Goal: Task Accomplishment & Management: Complete application form

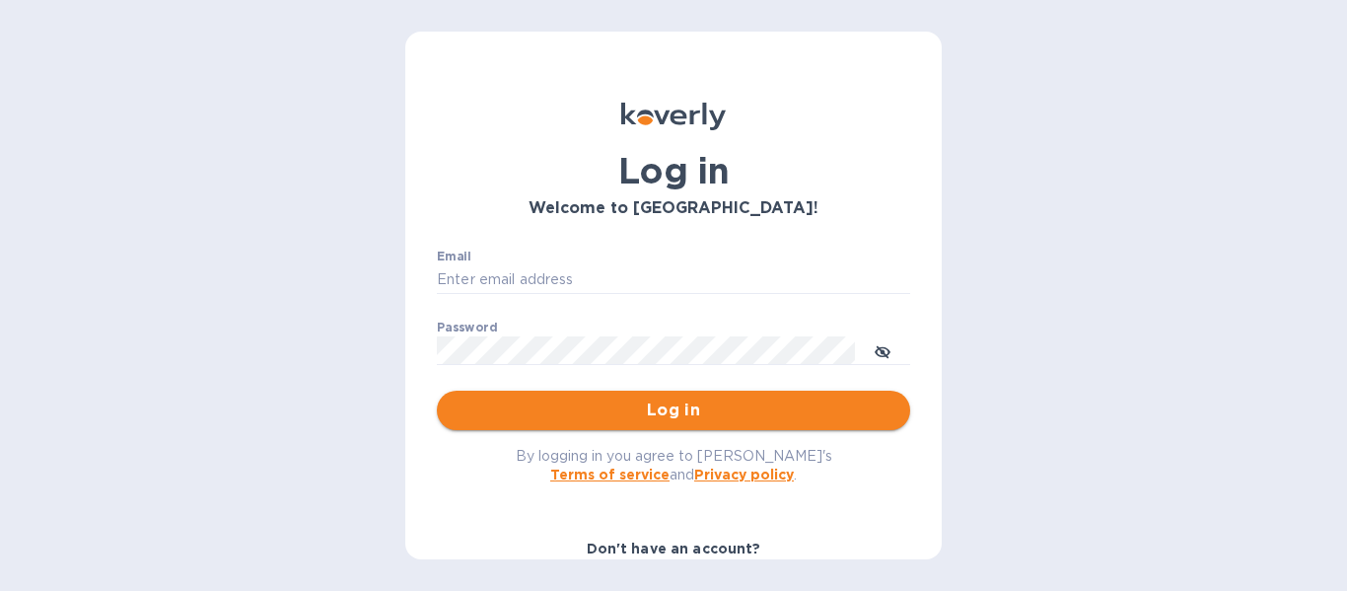
type input "[PERSON_NAME][EMAIL_ADDRESS][DOMAIN_NAME]"
click at [599, 405] on span "Log in" at bounding box center [674, 410] width 442 height 24
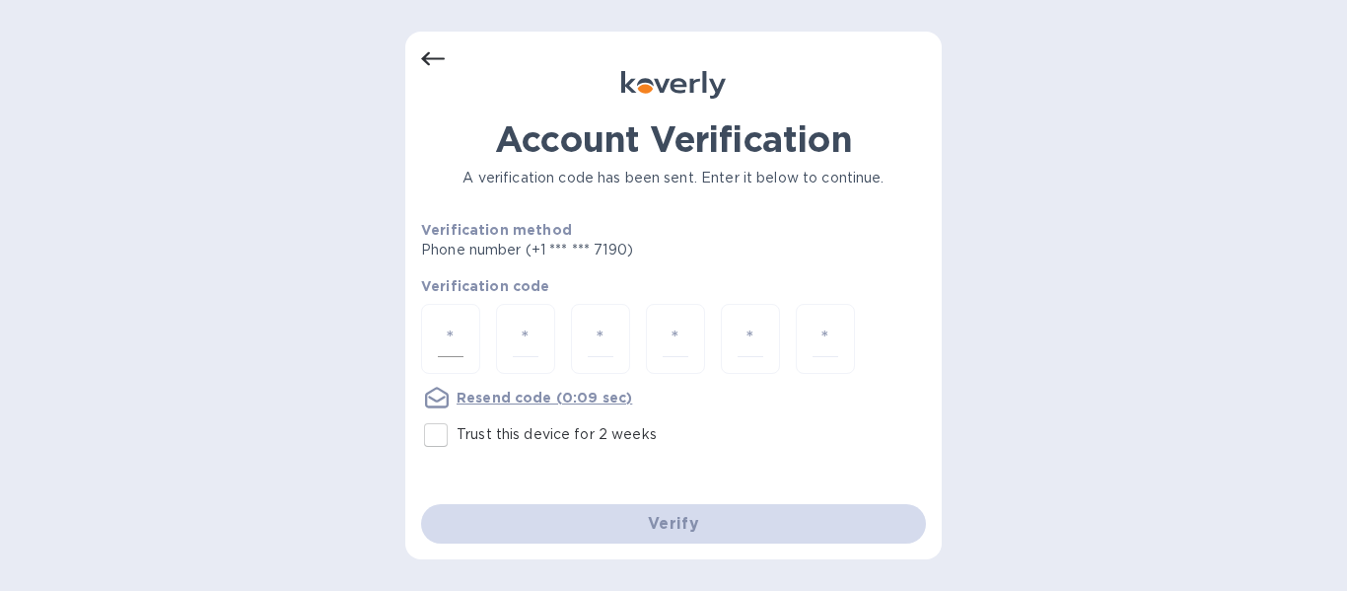
click at [454, 344] on input "number" at bounding box center [451, 339] width 26 height 36
type input "2"
type input "8"
type input "2"
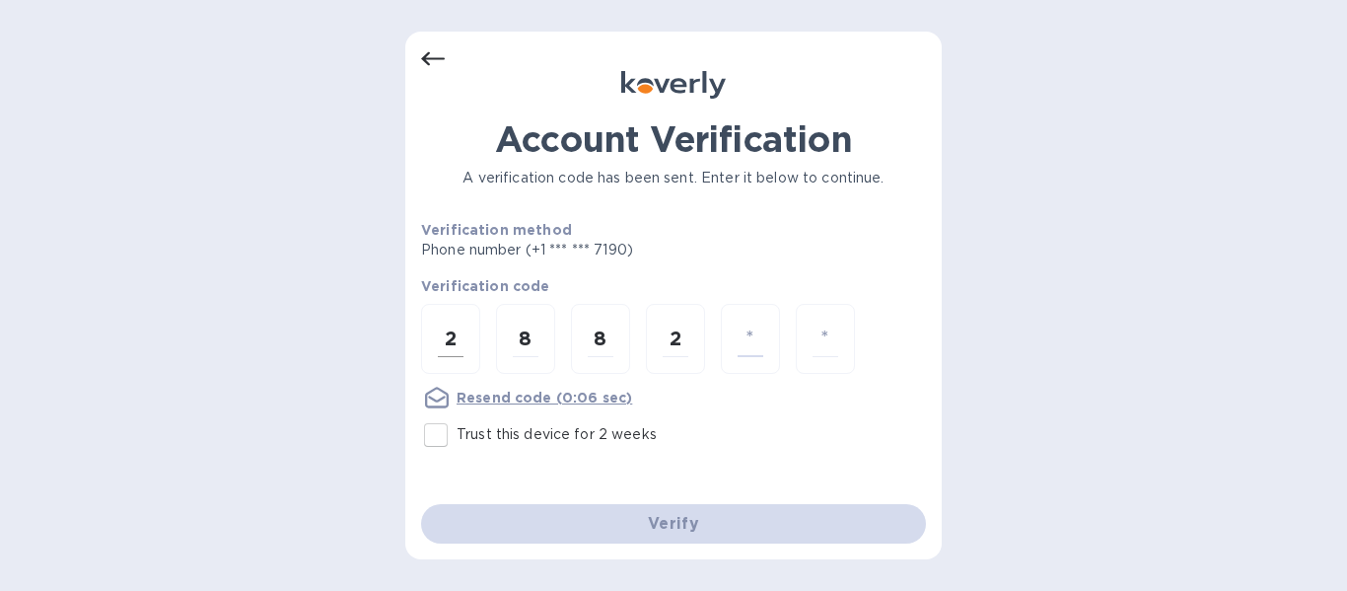
type input "8"
type input "9"
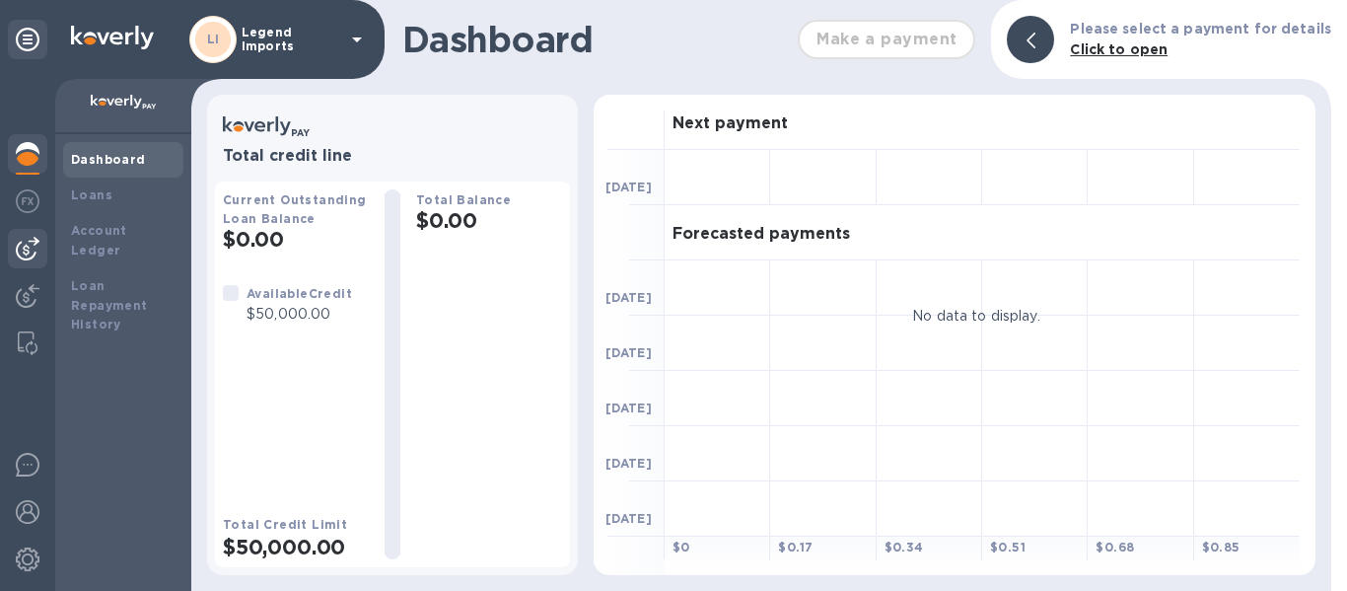
click at [34, 252] on img at bounding box center [28, 249] width 24 height 24
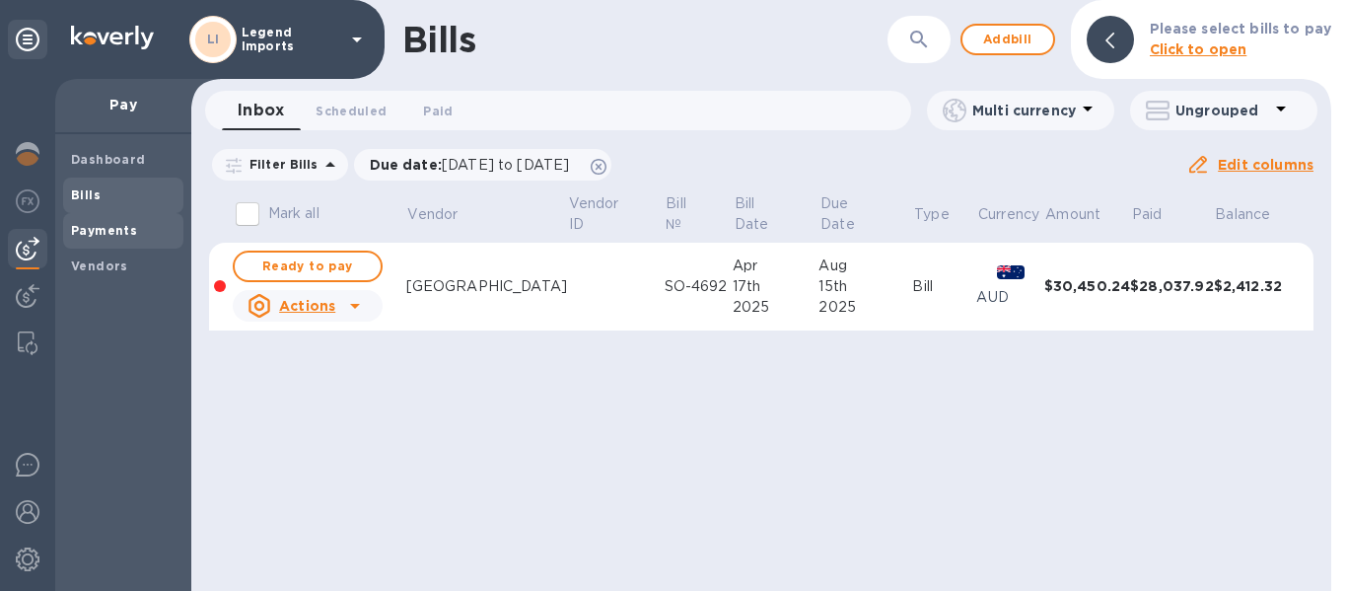
click at [109, 227] on b "Payments" at bounding box center [104, 230] width 66 height 15
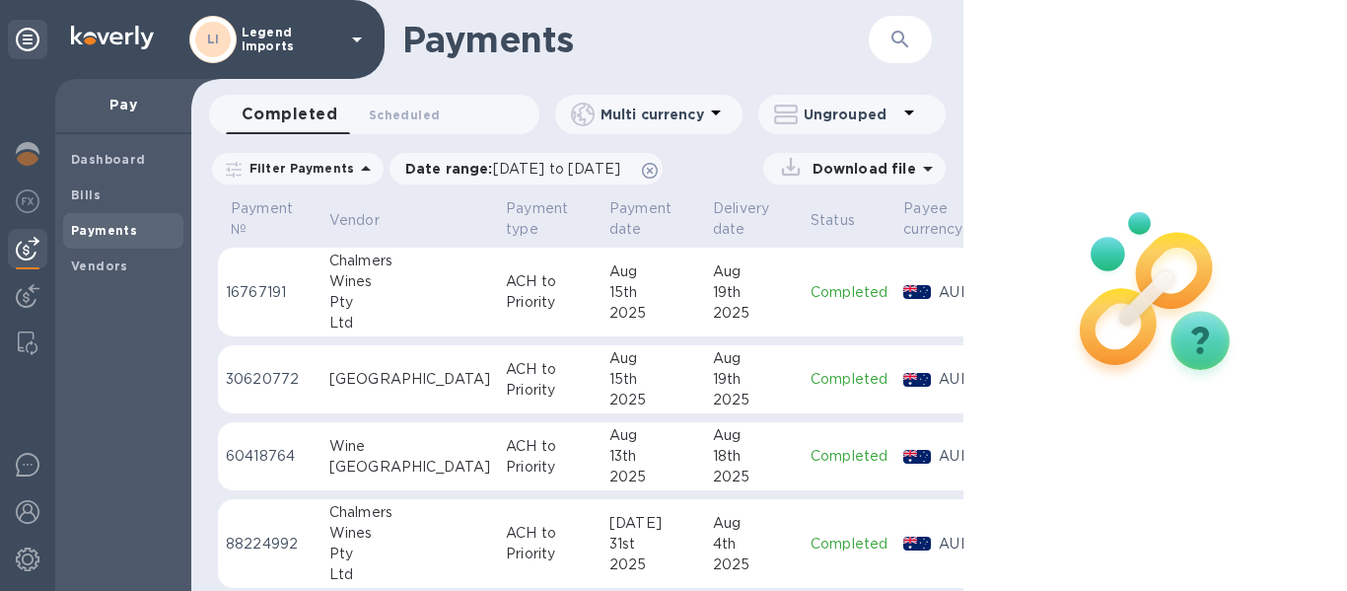
scroll to position [0, 114]
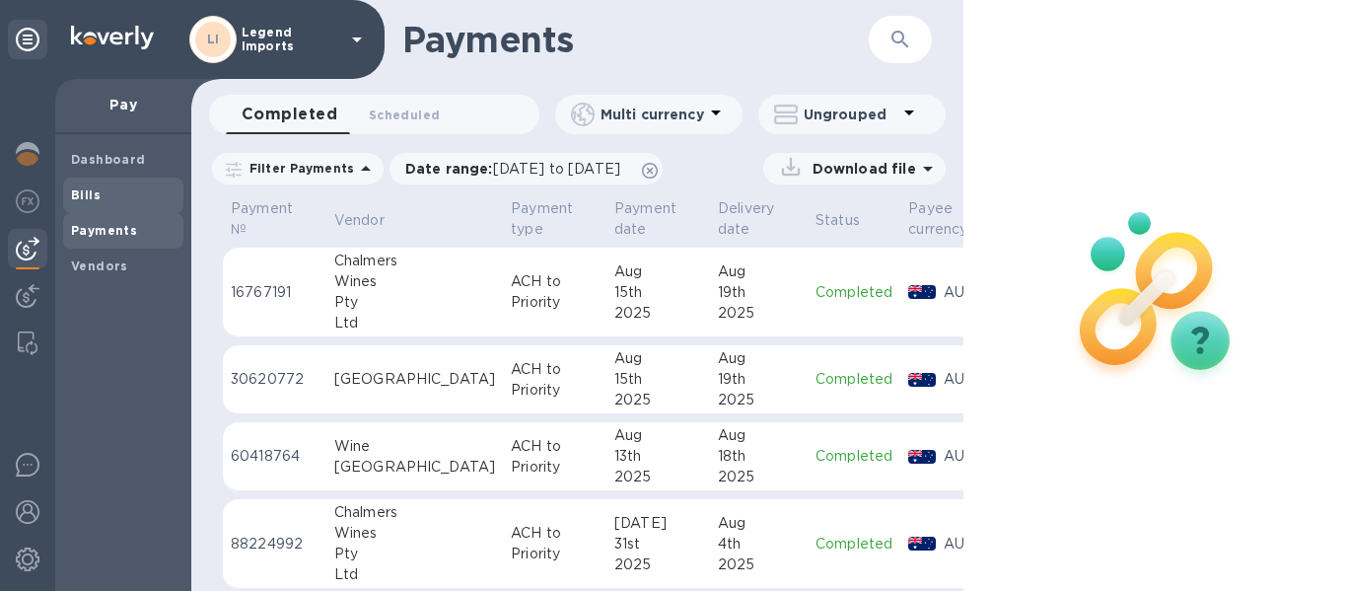
click at [87, 204] on span "Bills" at bounding box center [86, 195] width 30 height 20
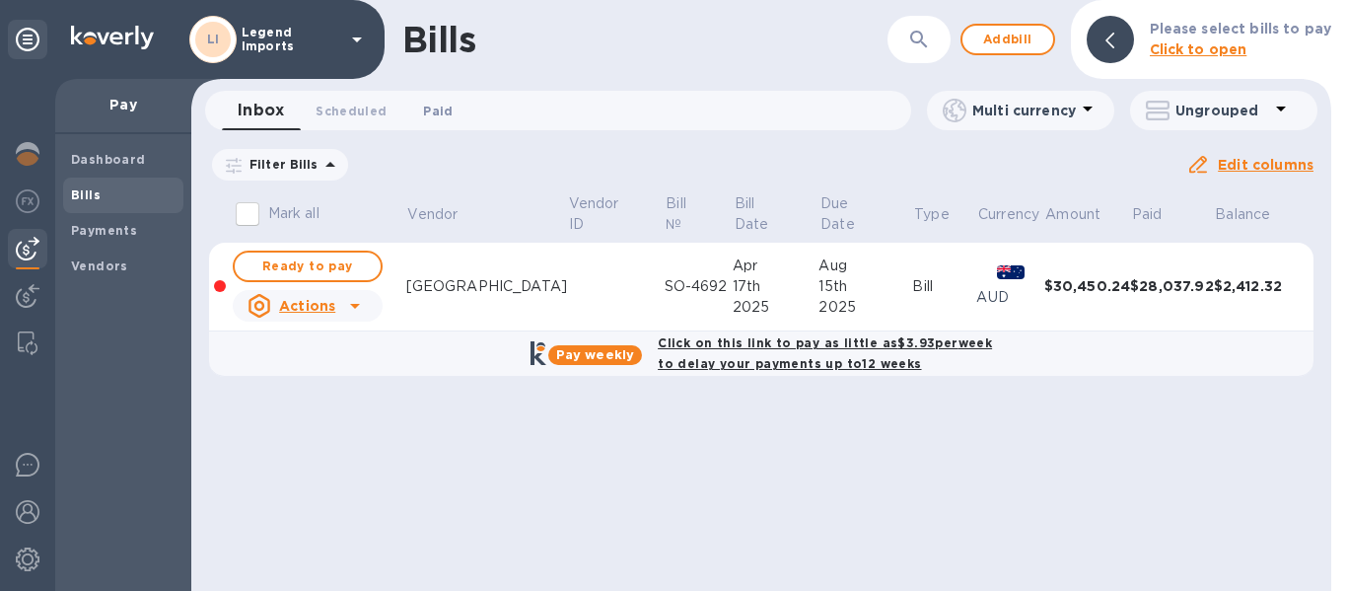
click at [427, 105] on span "Paid 0" at bounding box center [438, 111] width 30 height 21
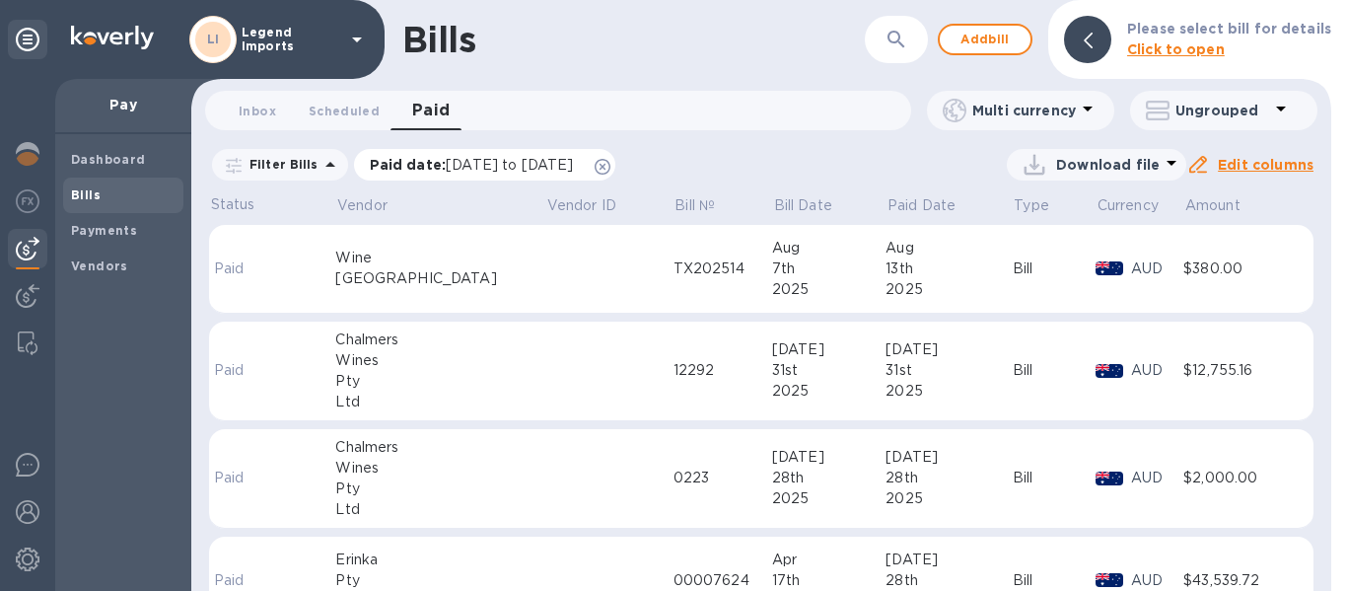
click at [611, 173] on icon at bounding box center [603, 167] width 16 height 16
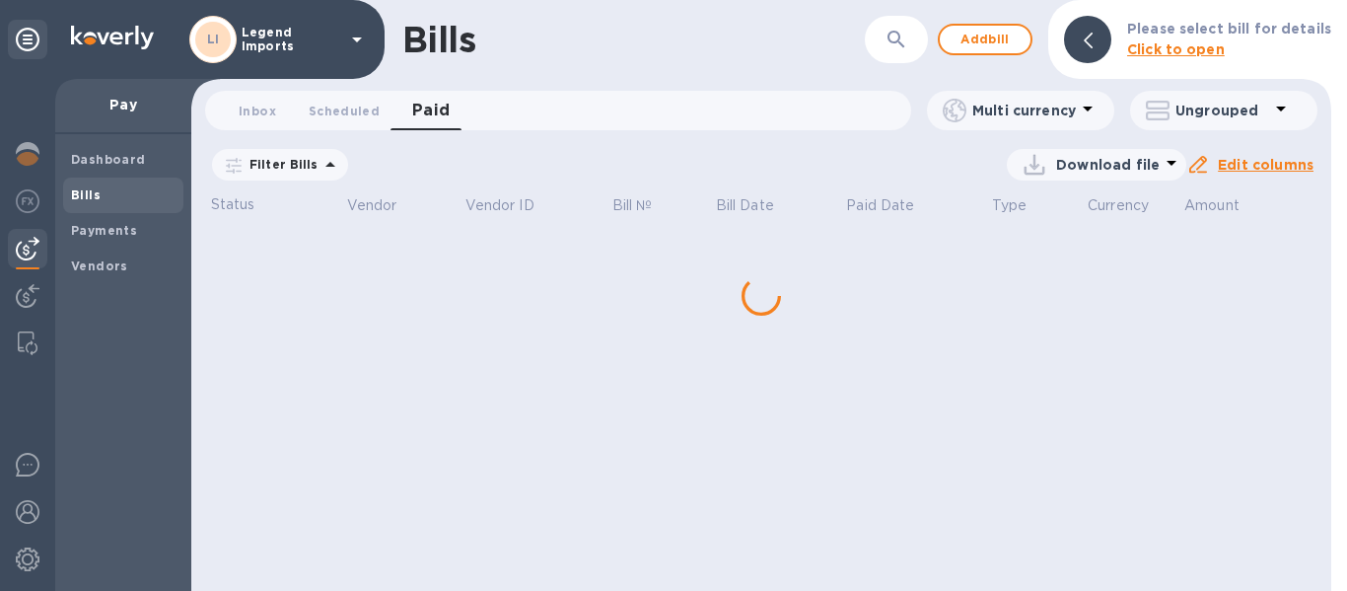
click at [325, 175] on icon at bounding box center [331, 165] width 24 height 24
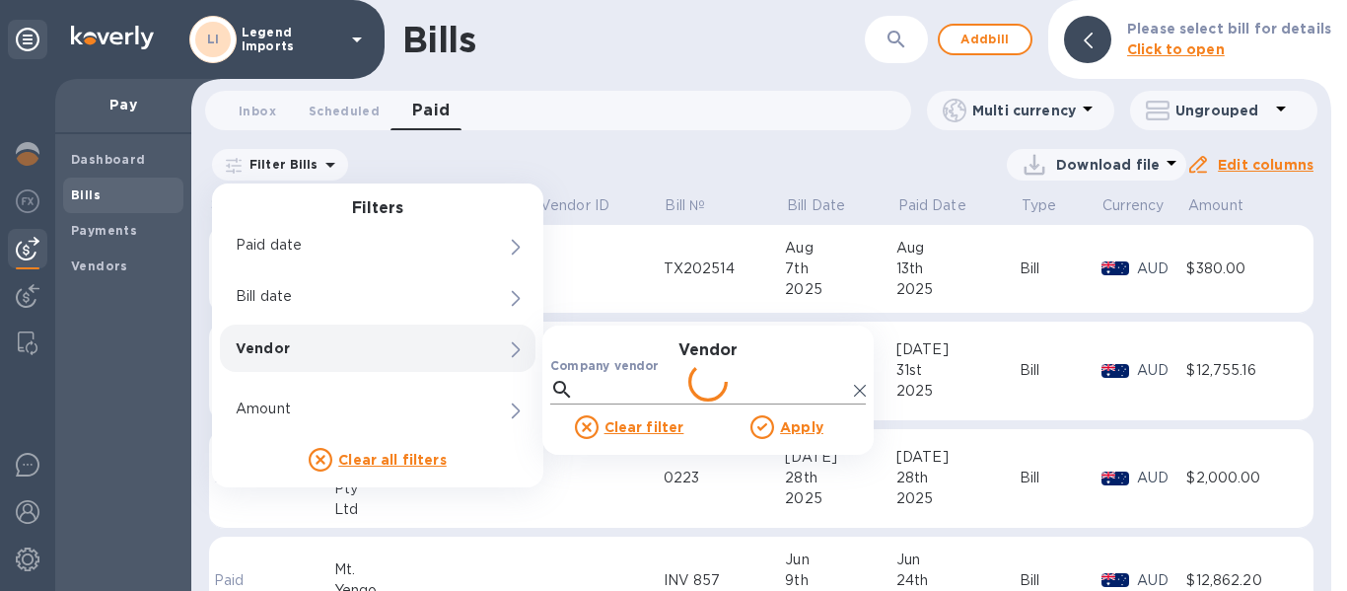
click at [593, 384] on input "Company vendor" at bounding box center [714, 390] width 264 height 30
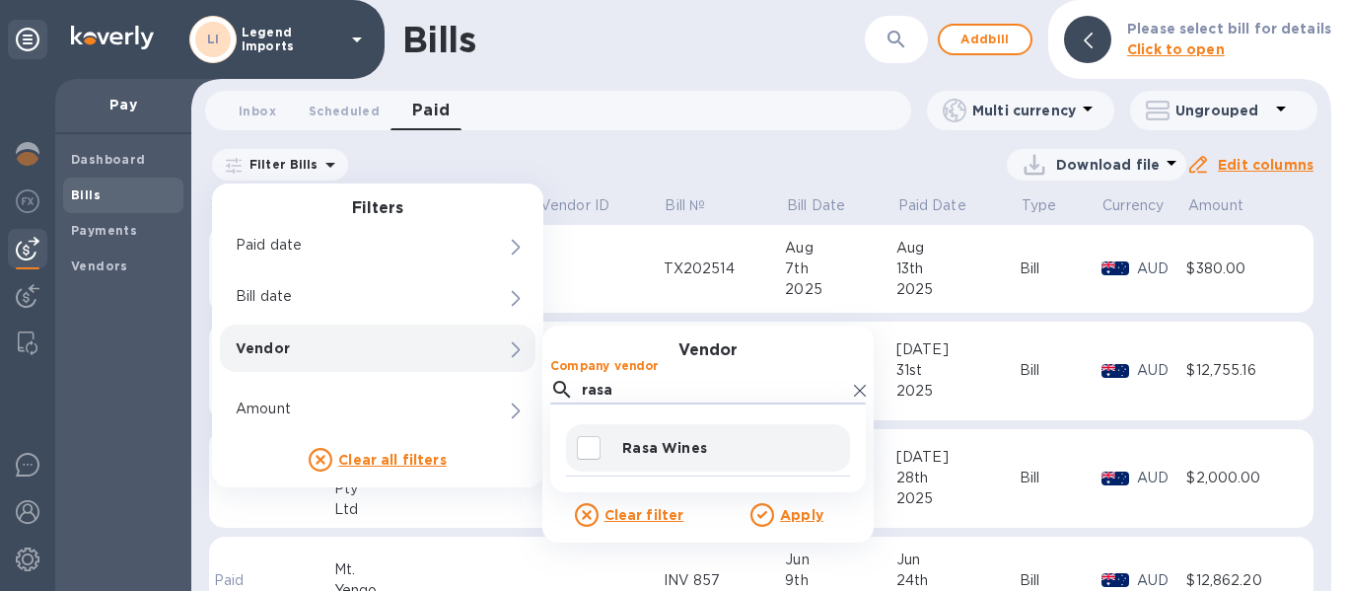
type input "rasa"
click at [593, 454] on input "decorative checkbox" at bounding box center [588, 447] width 41 height 41
checkbox input "true"
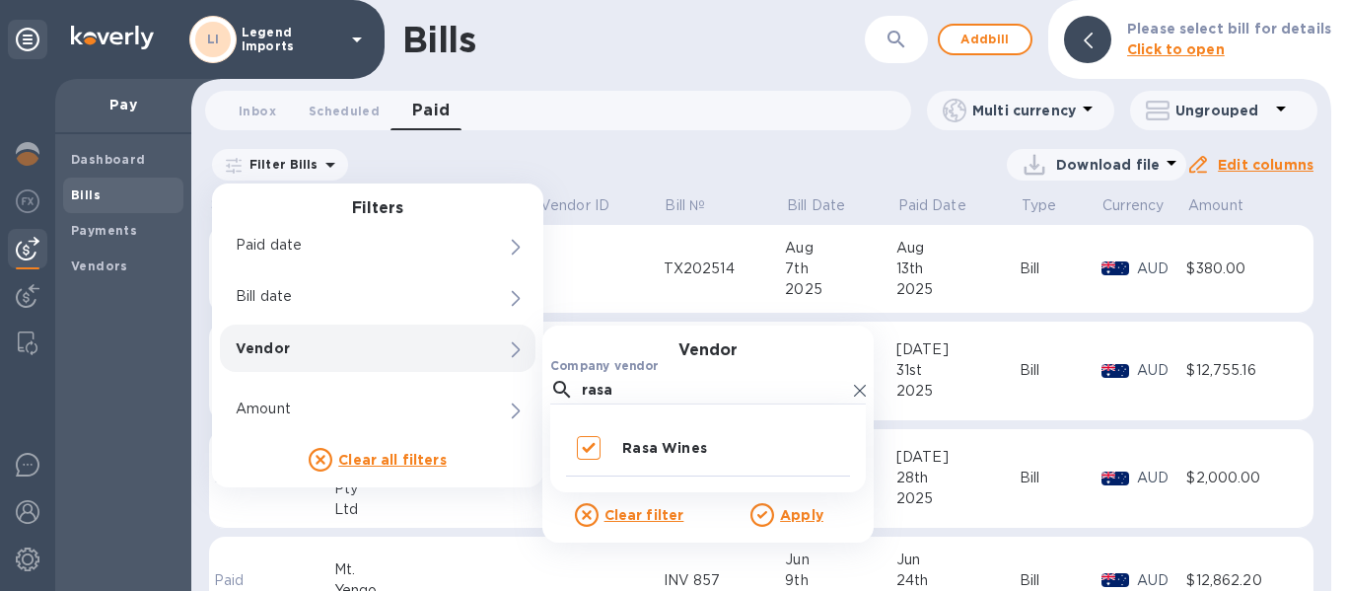
click at [790, 520] on u "Apply" at bounding box center [801, 515] width 43 height 16
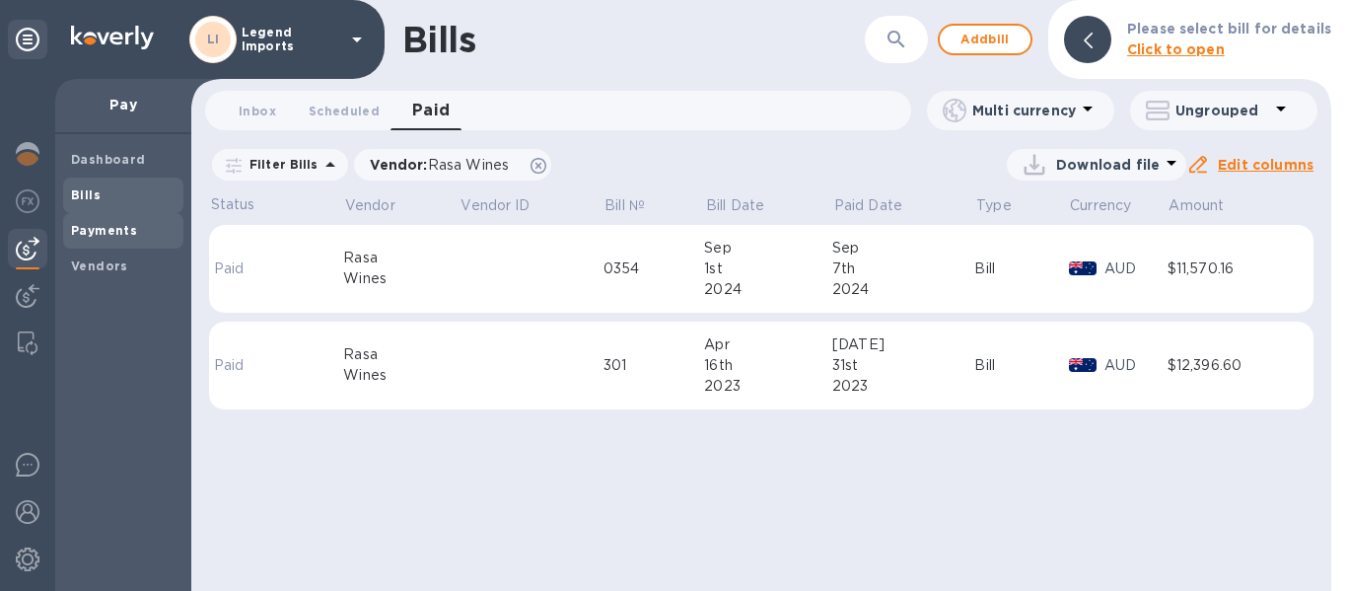
click at [129, 225] on b "Payments" at bounding box center [104, 230] width 66 height 15
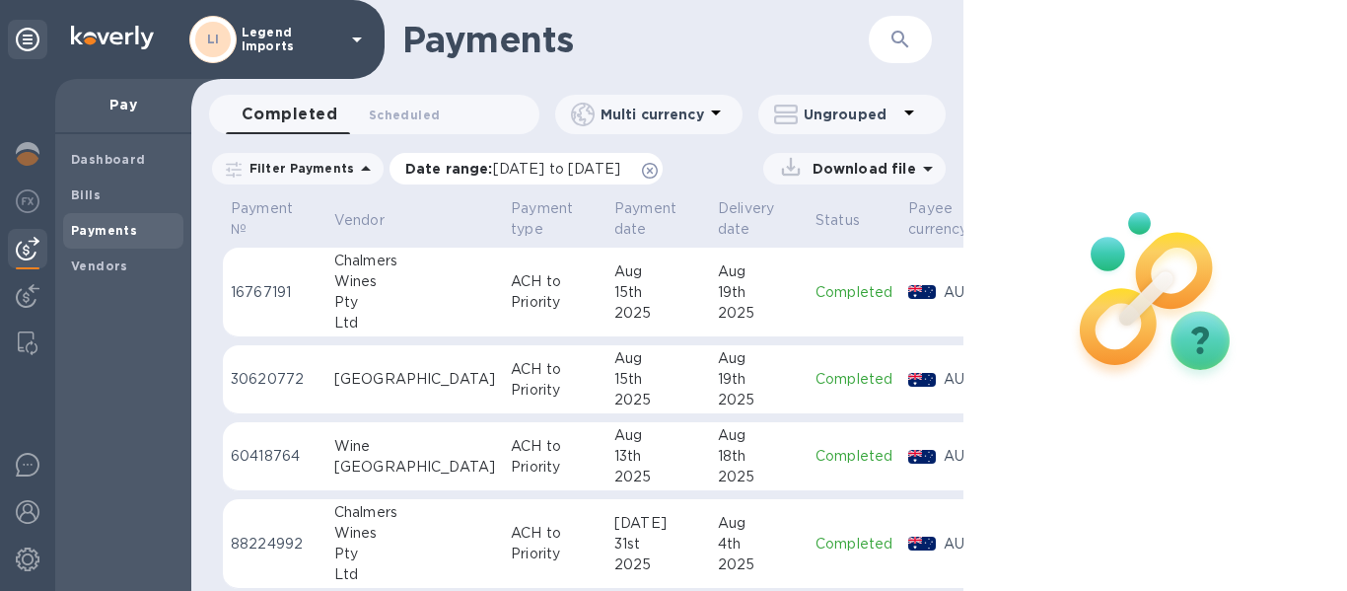
click at [658, 173] on icon at bounding box center [650, 171] width 16 height 16
click at [887, 33] on button "button" at bounding box center [900, 39] width 47 height 47
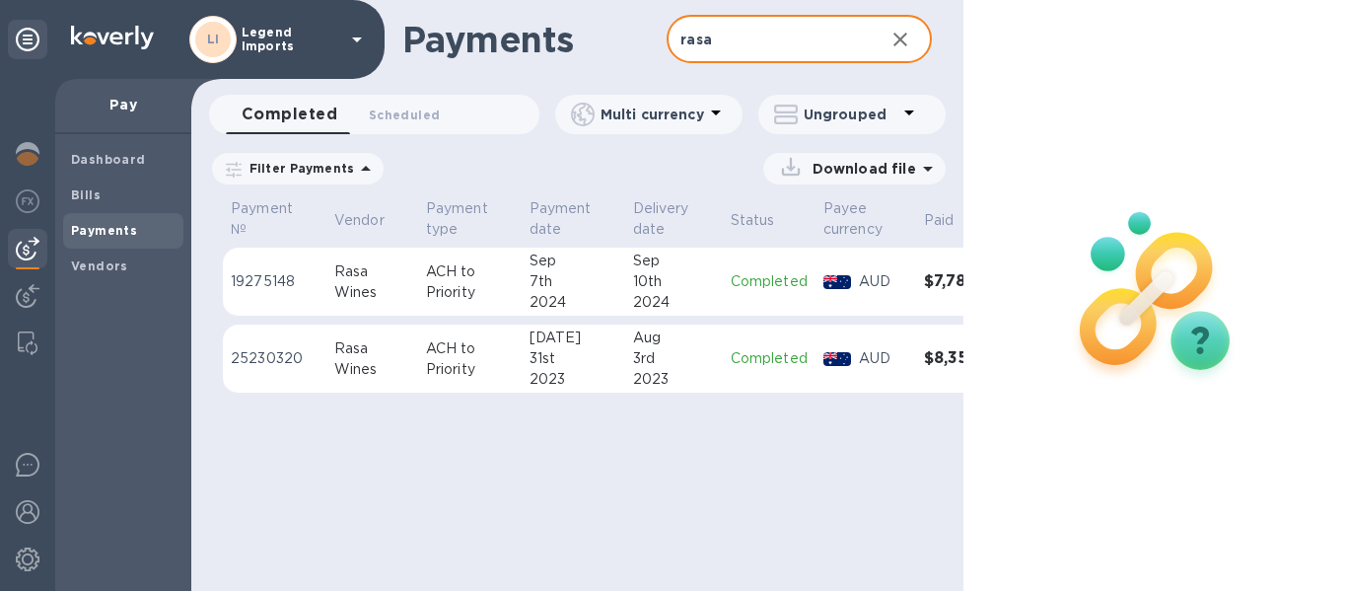
type input "rasa"
click at [84, 187] on b "Bills" at bounding box center [86, 194] width 30 height 15
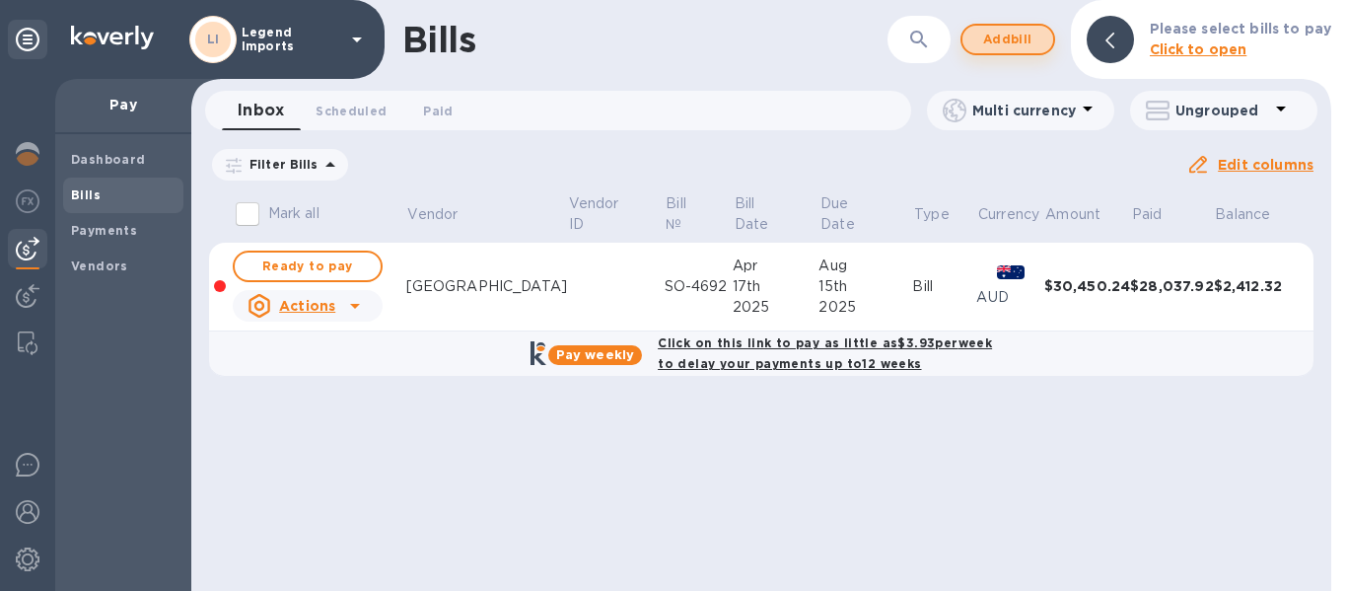
click at [1008, 42] on span "Add bill" at bounding box center [1007, 40] width 59 height 24
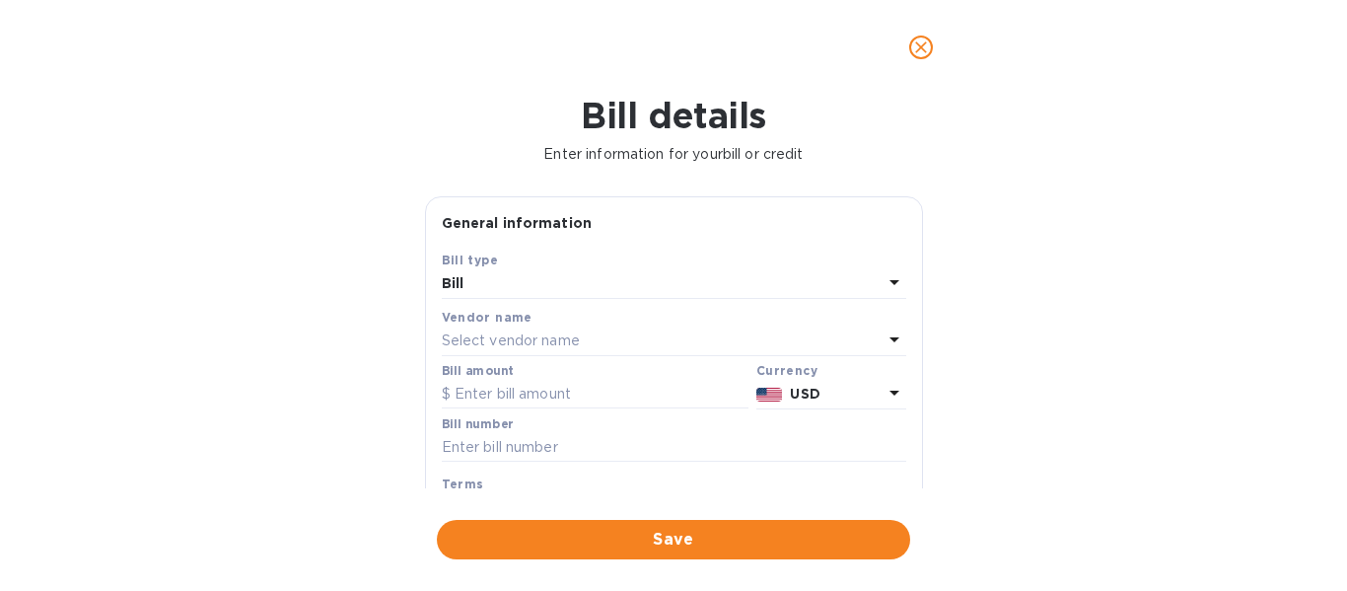
click at [564, 334] on p "Select vendor name" at bounding box center [511, 340] width 138 height 21
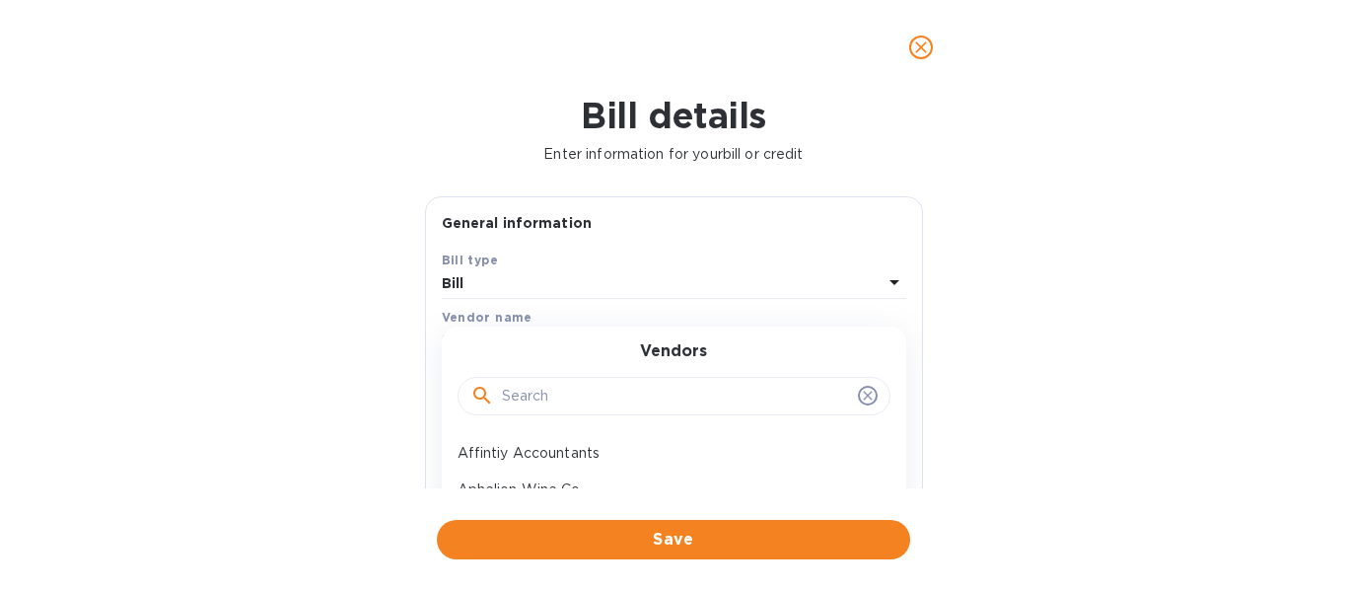
click at [563, 384] on input "text" at bounding box center [676, 397] width 348 height 30
type input "rasa"
click at [570, 453] on p "Rasa Wines" at bounding box center [666, 453] width 417 height 21
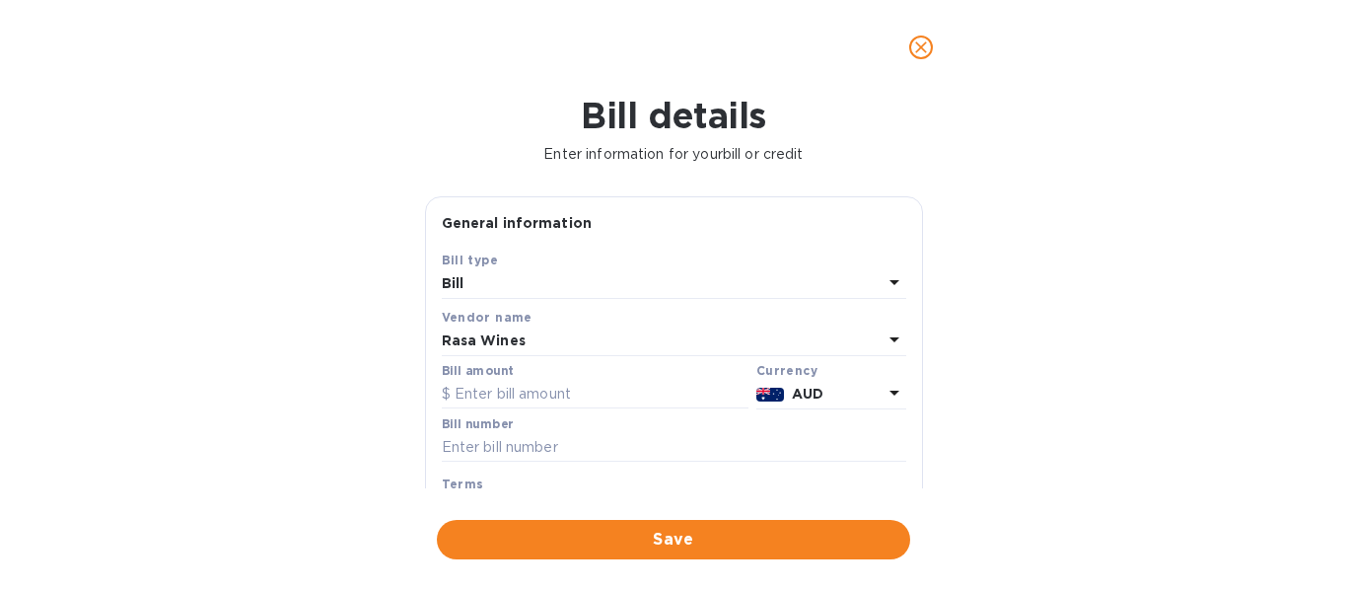
scroll to position [74, 0]
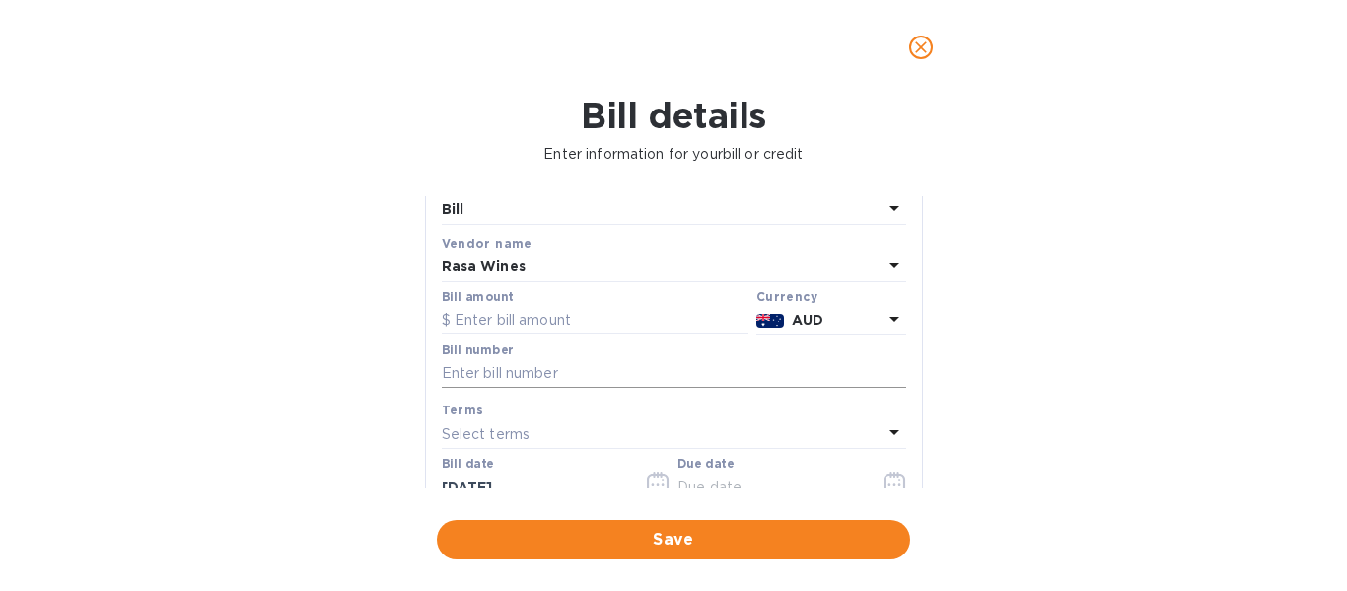
click at [610, 383] on input "text" at bounding box center [674, 374] width 465 height 30
type input "0463"
click at [574, 312] on input "text" at bounding box center [595, 321] width 307 height 30
paste input "1,081.28"
click at [453, 322] on div "$" at bounding box center [448, 321] width 13 height 30
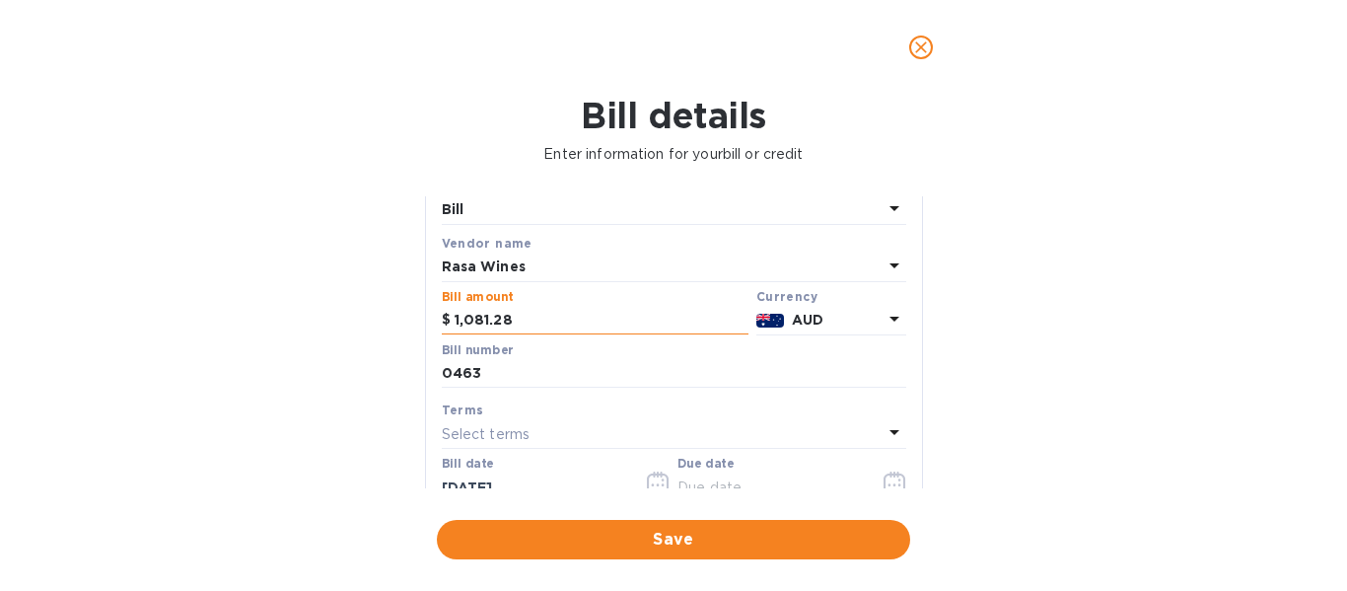
click at [462, 321] on input "1,081.28" at bounding box center [602, 321] width 294 height 30
type input "11,081.28"
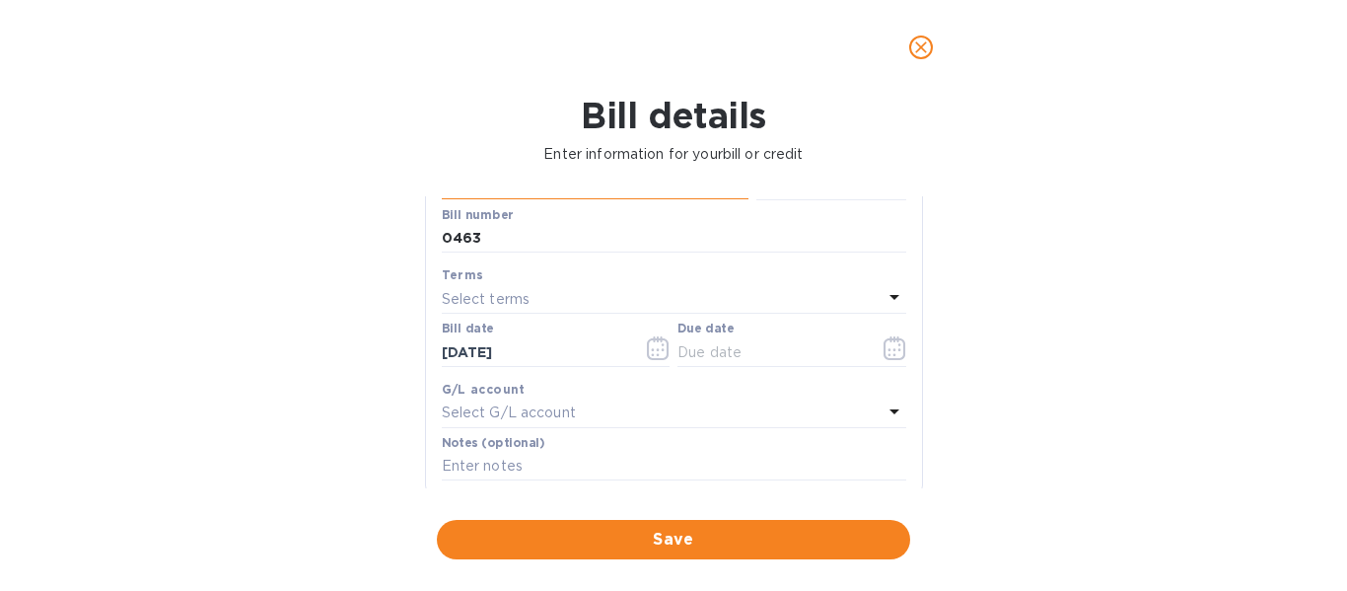
scroll to position [212, 0]
click at [586, 304] on div "Select terms" at bounding box center [662, 296] width 441 height 28
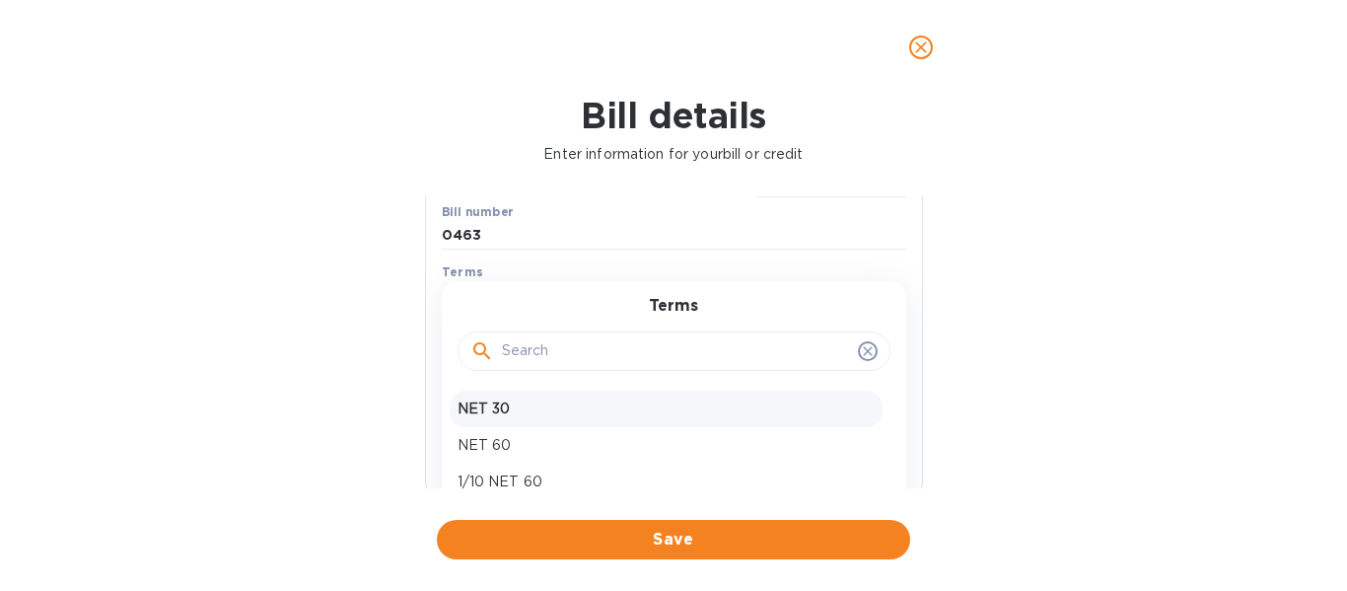
click at [524, 409] on p "NET 30" at bounding box center [666, 408] width 417 height 21
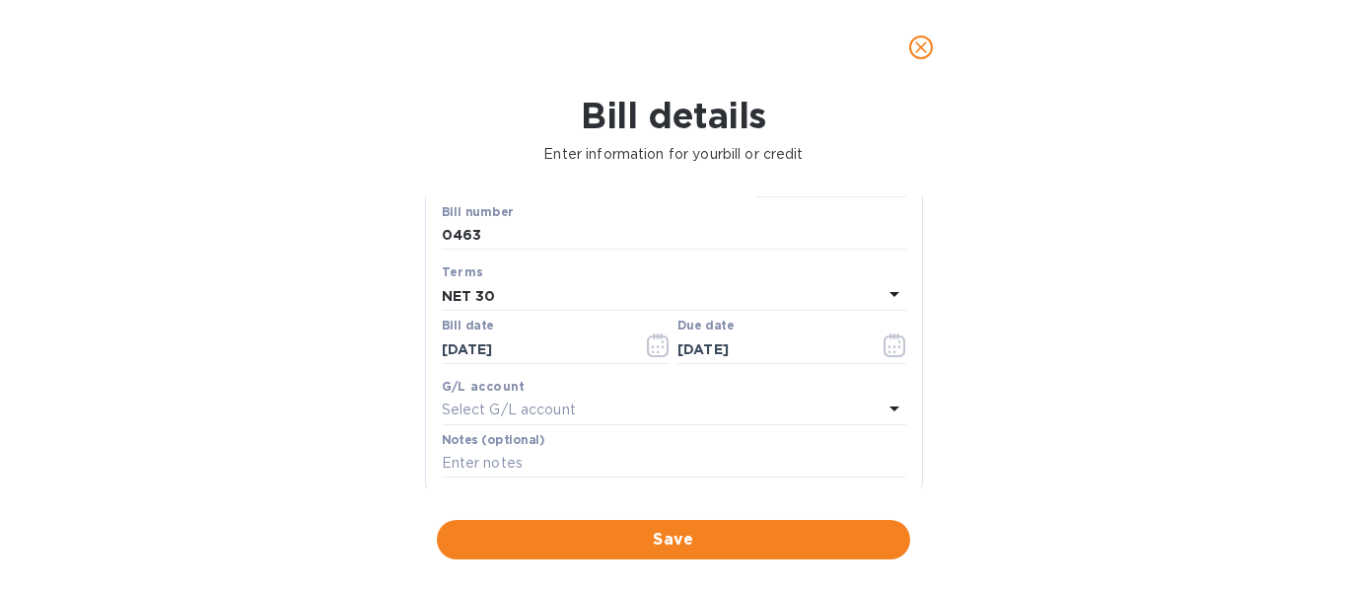
click at [589, 296] on div "NET 30" at bounding box center [662, 296] width 441 height 28
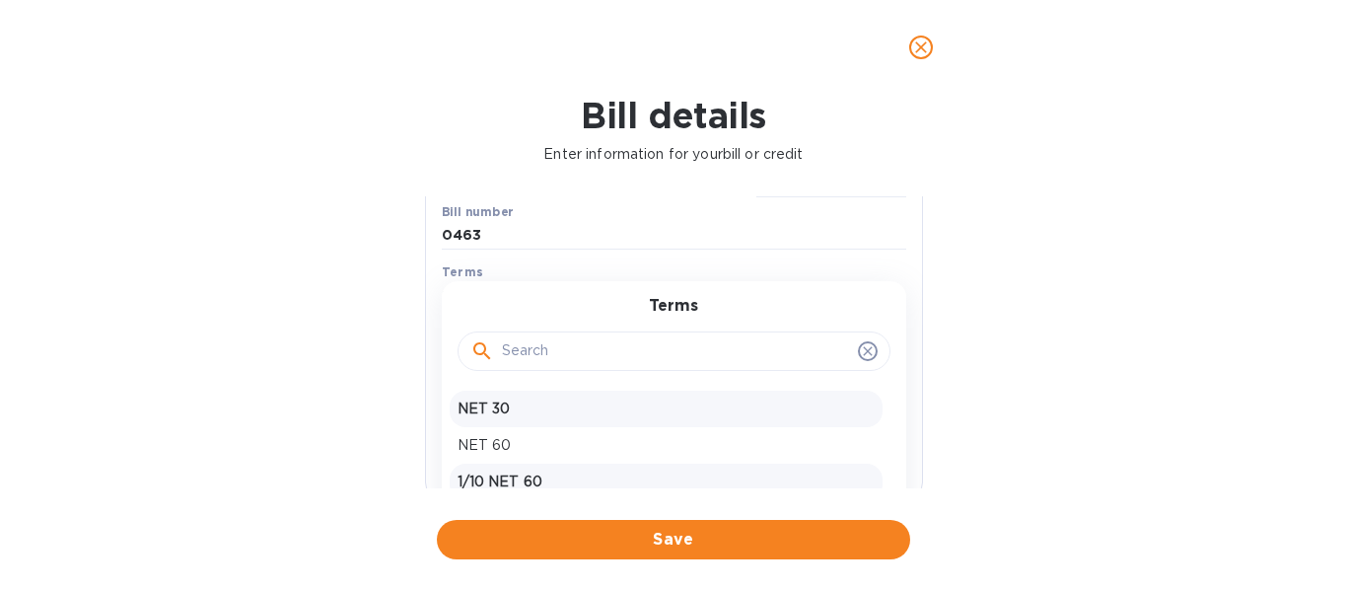
scroll to position [103, 0]
click at [531, 478] on p "Net 120" at bounding box center [666, 488] width 417 height 21
type input "[DATE]"
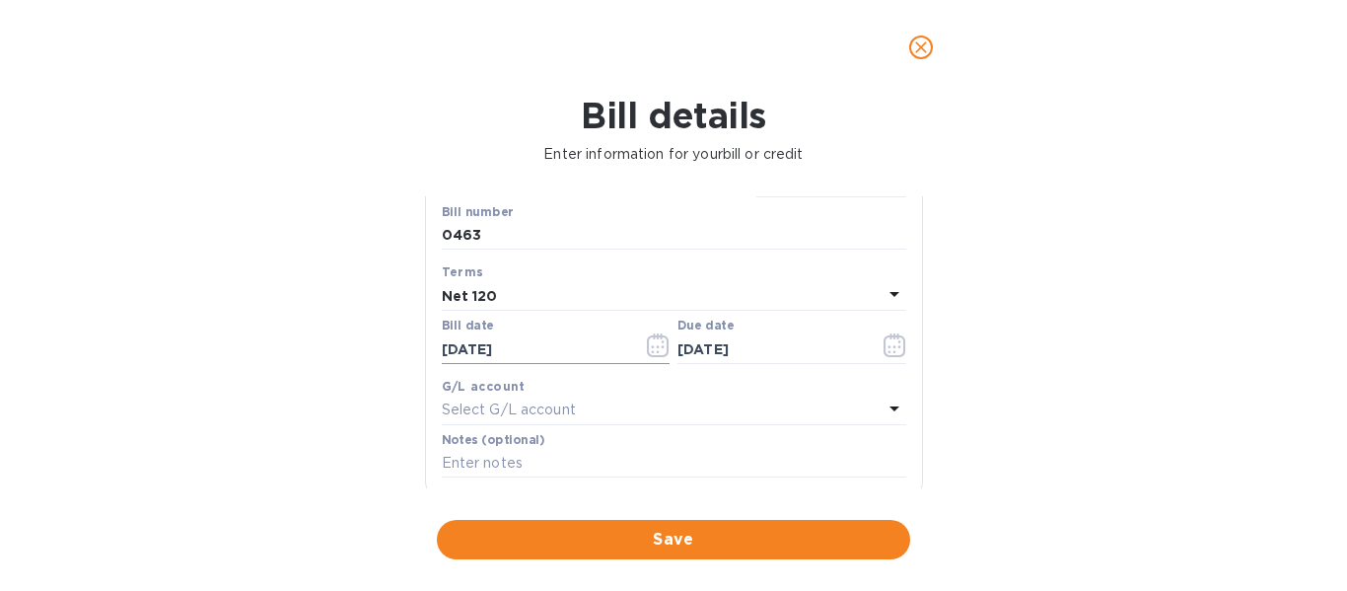
click at [647, 344] on icon "button" at bounding box center [658, 345] width 23 height 24
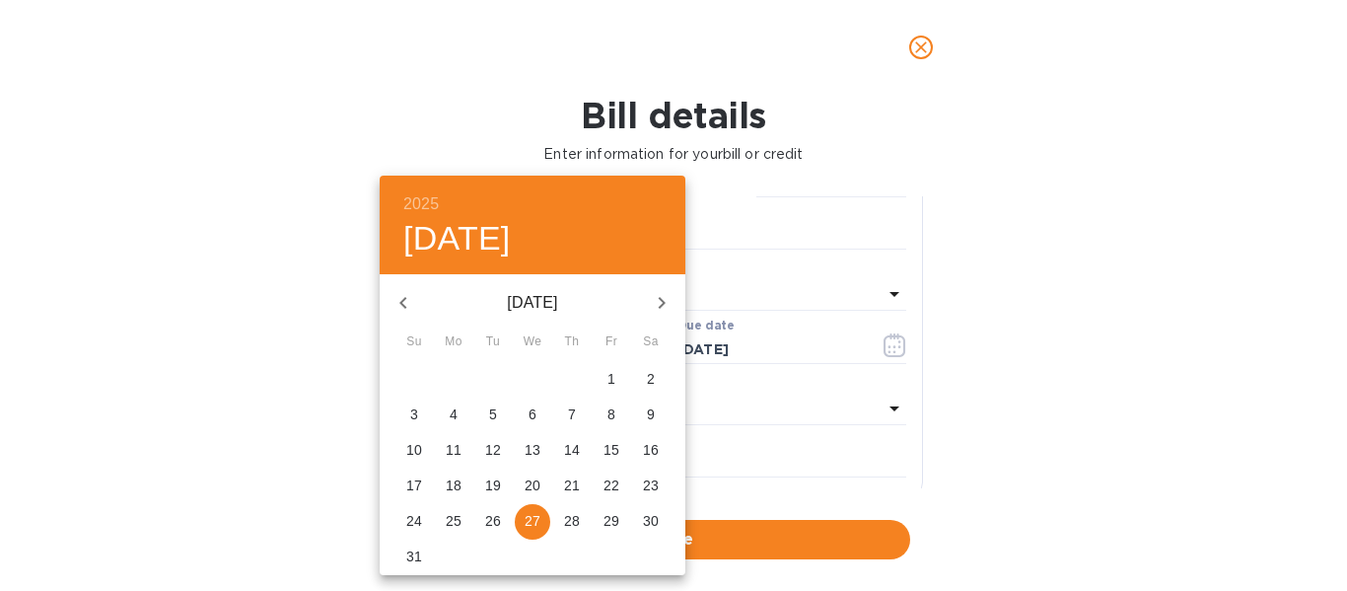
click at [410, 291] on icon "button" at bounding box center [404, 303] width 24 height 24
click at [568, 458] on p "15" at bounding box center [572, 450] width 16 height 20
type input "[DATE]"
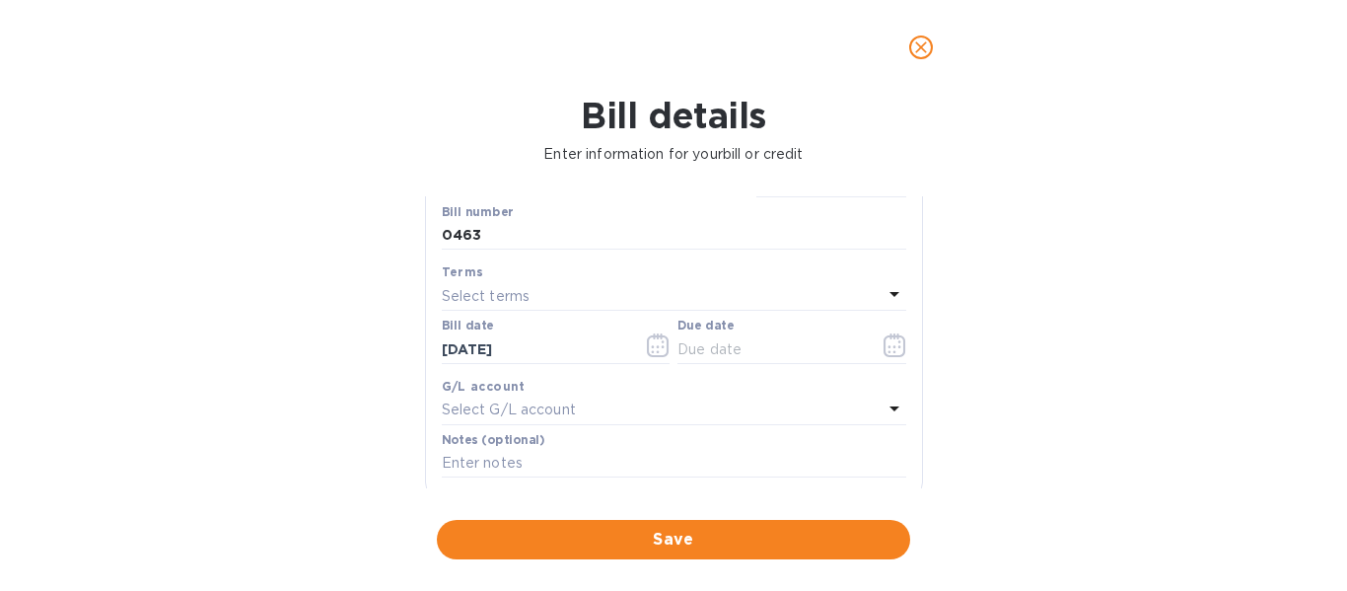
click at [694, 298] on div "Select terms" at bounding box center [662, 296] width 441 height 28
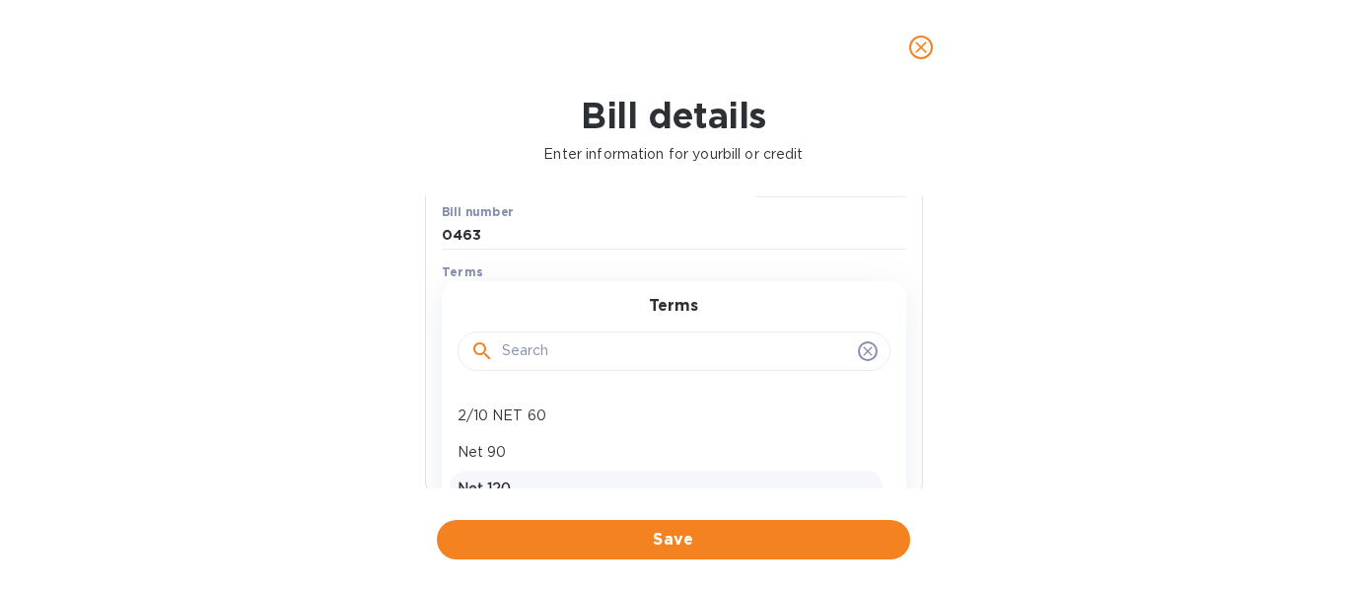
click at [504, 483] on p "Net 120" at bounding box center [666, 488] width 417 height 21
type input "[DATE]"
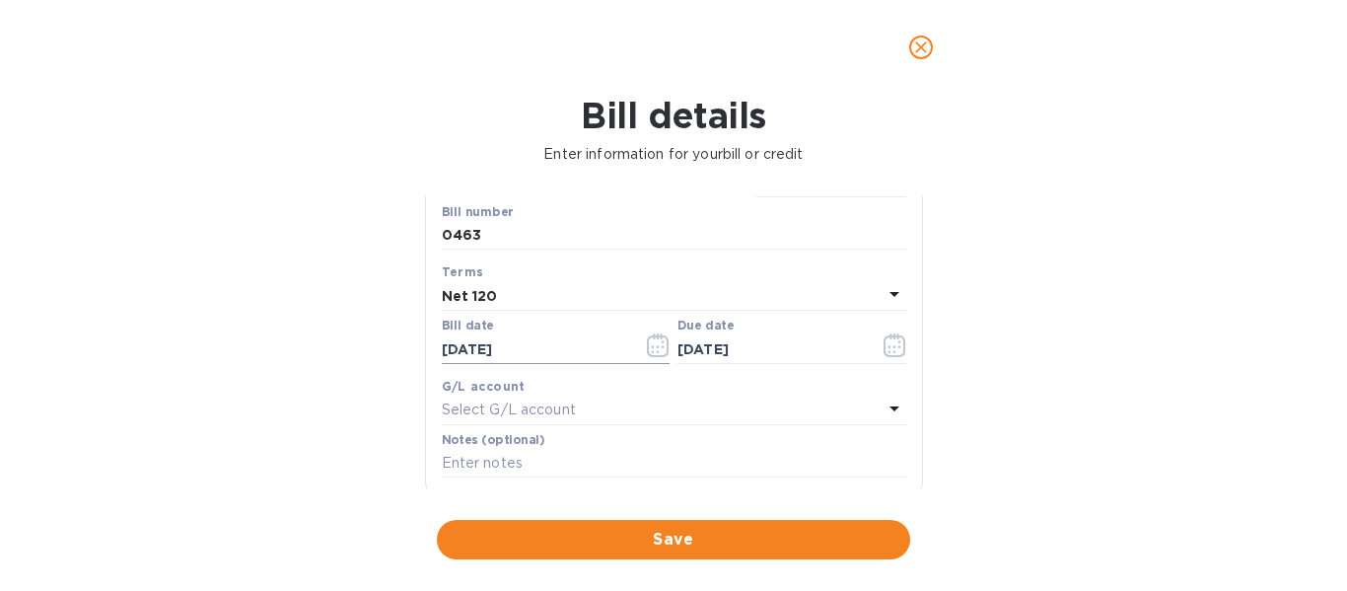
click at [536, 357] on input "[DATE]" at bounding box center [535, 349] width 186 height 30
click at [659, 358] on button "button" at bounding box center [658, 345] width 46 height 47
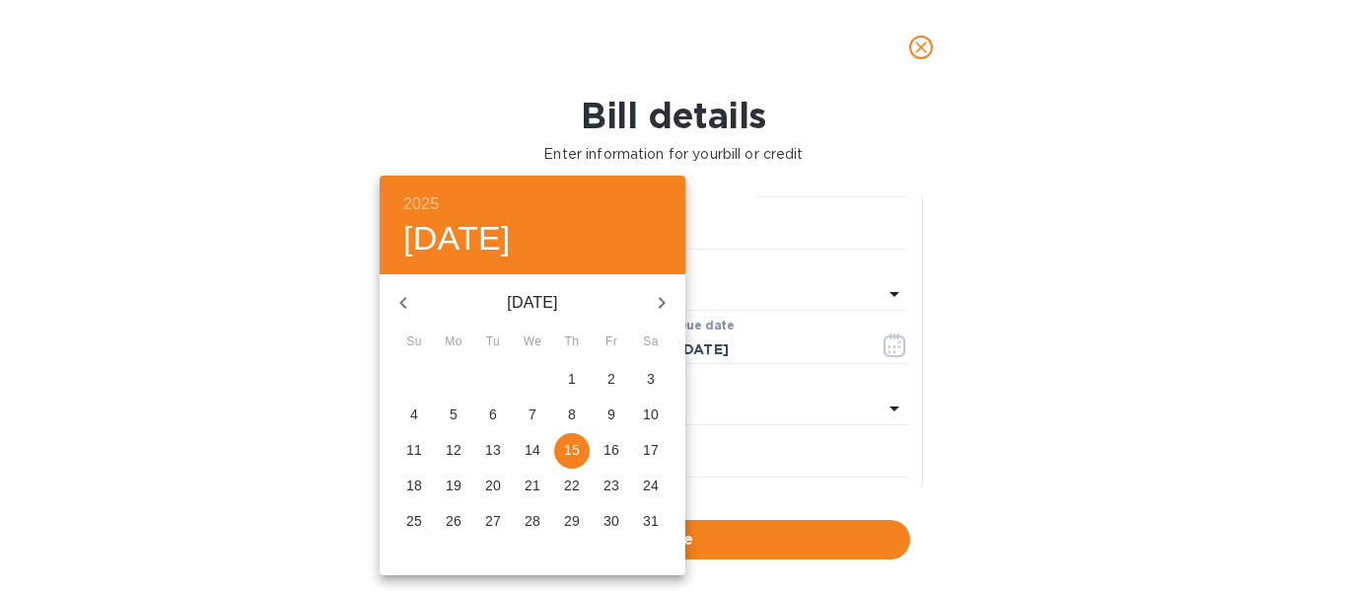
click at [406, 308] on icon "button" at bounding box center [404, 303] width 24 height 24
click at [499, 455] on p "15" at bounding box center [493, 450] width 16 height 20
type input "[DATE]"
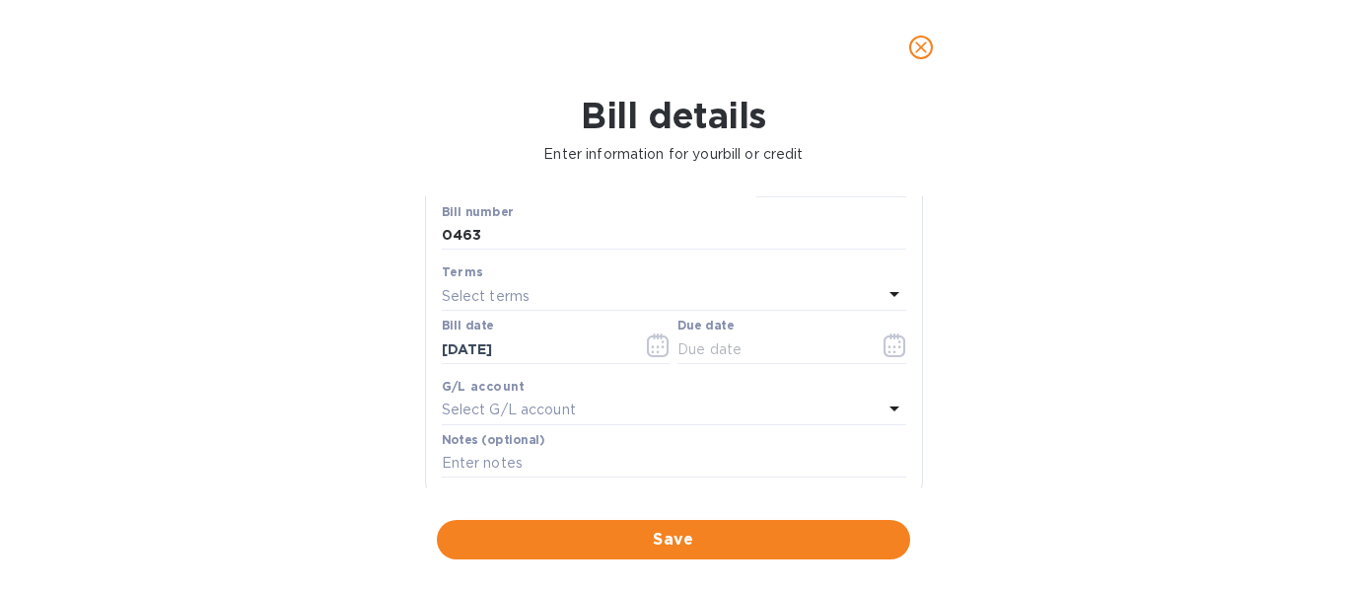
click at [662, 302] on div "Select terms" at bounding box center [662, 296] width 441 height 28
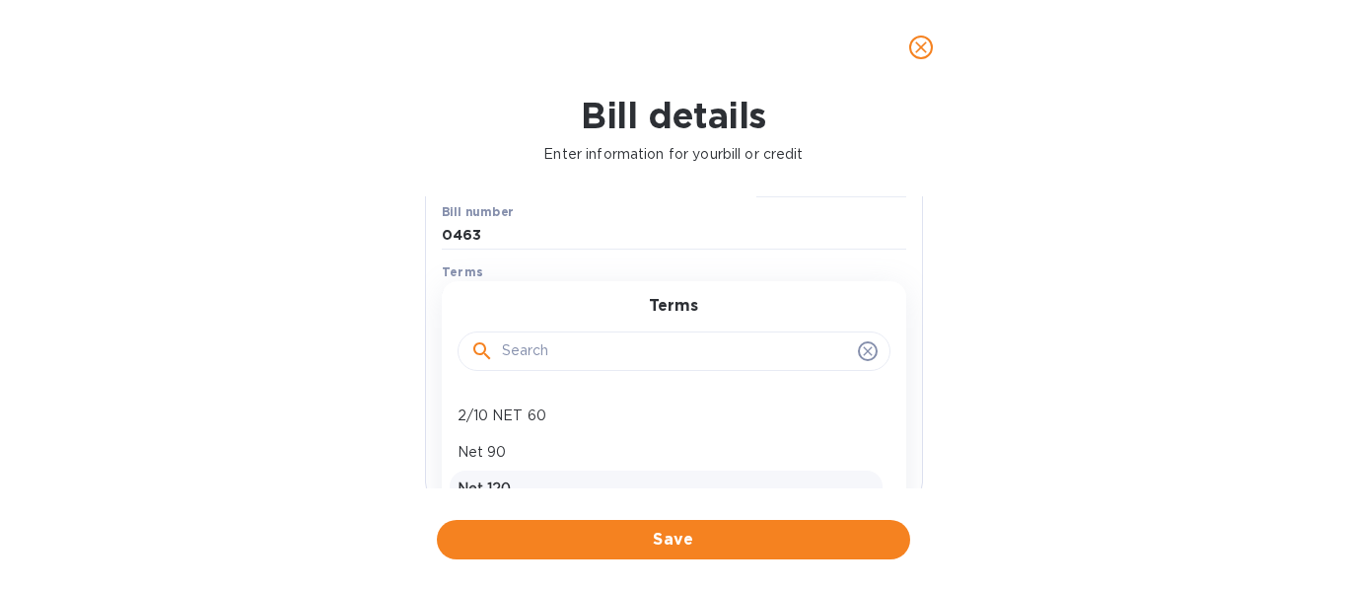
click at [523, 479] on p "Net 120" at bounding box center [666, 488] width 417 height 21
type input "[DATE]"
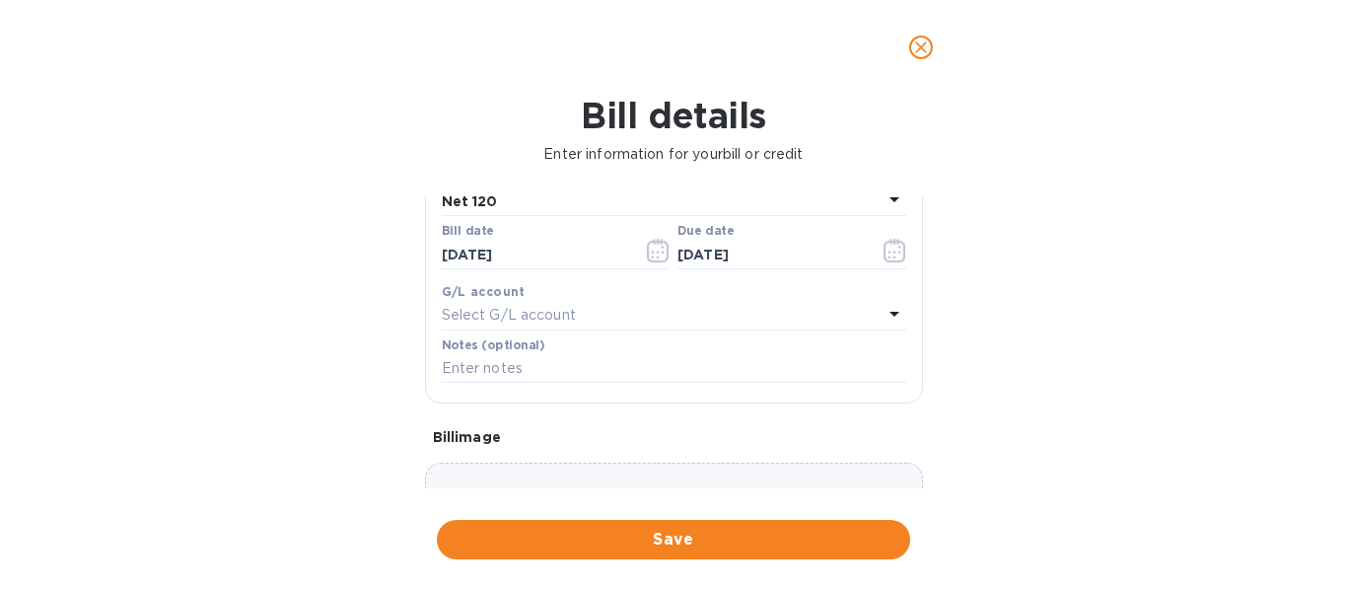
scroll to position [447, 0]
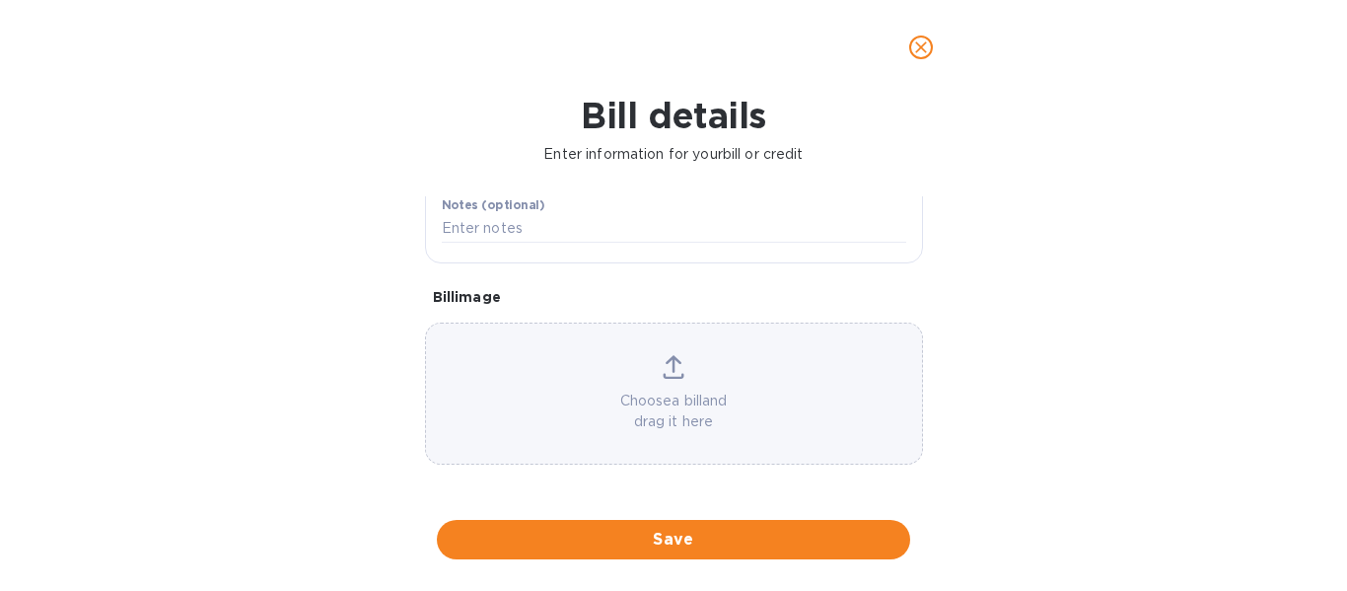
click at [684, 375] on div "Choose a bill and drag it here" at bounding box center [674, 393] width 496 height 77
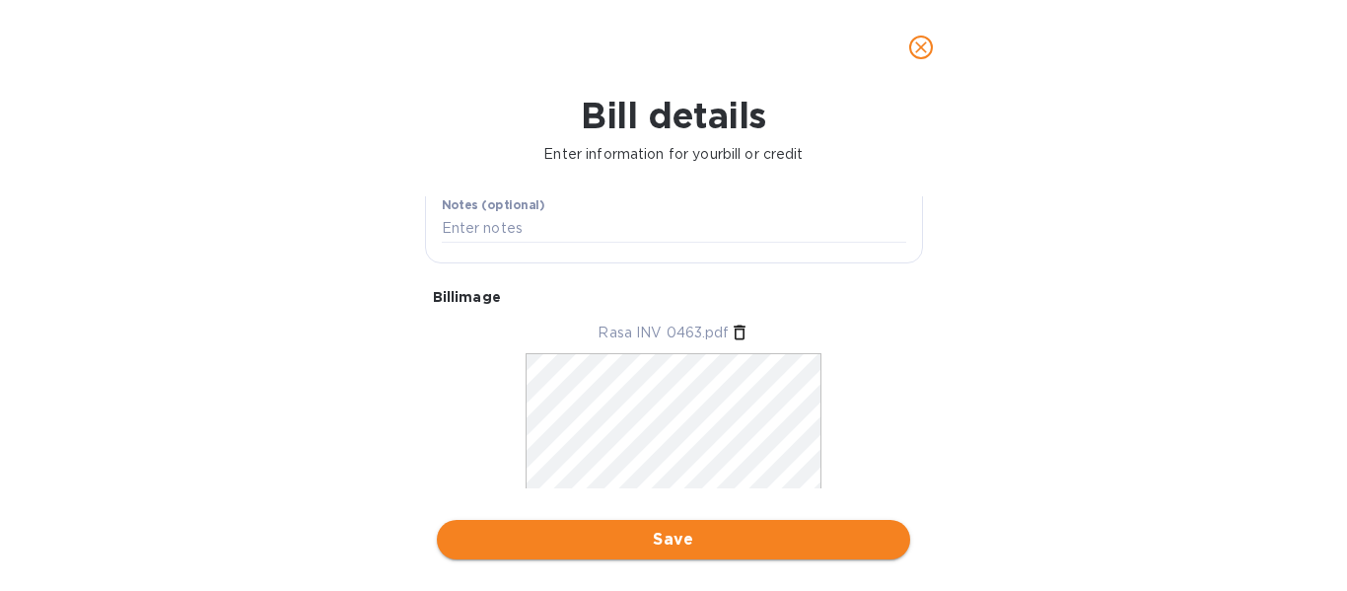
click at [662, 533] on span "Save" at bounding box center [674, 540] width 442 height 24
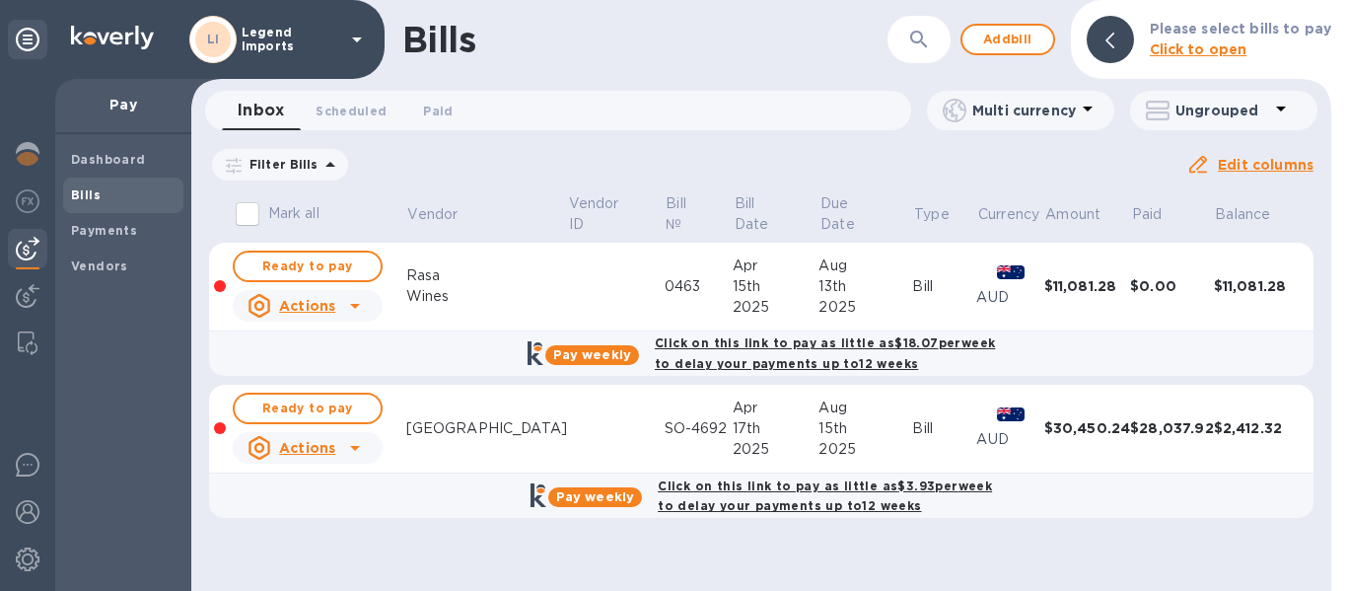
click at [489, 311] on td "Rasa Wines" at bounding box center [486, 287] width 161 height 89
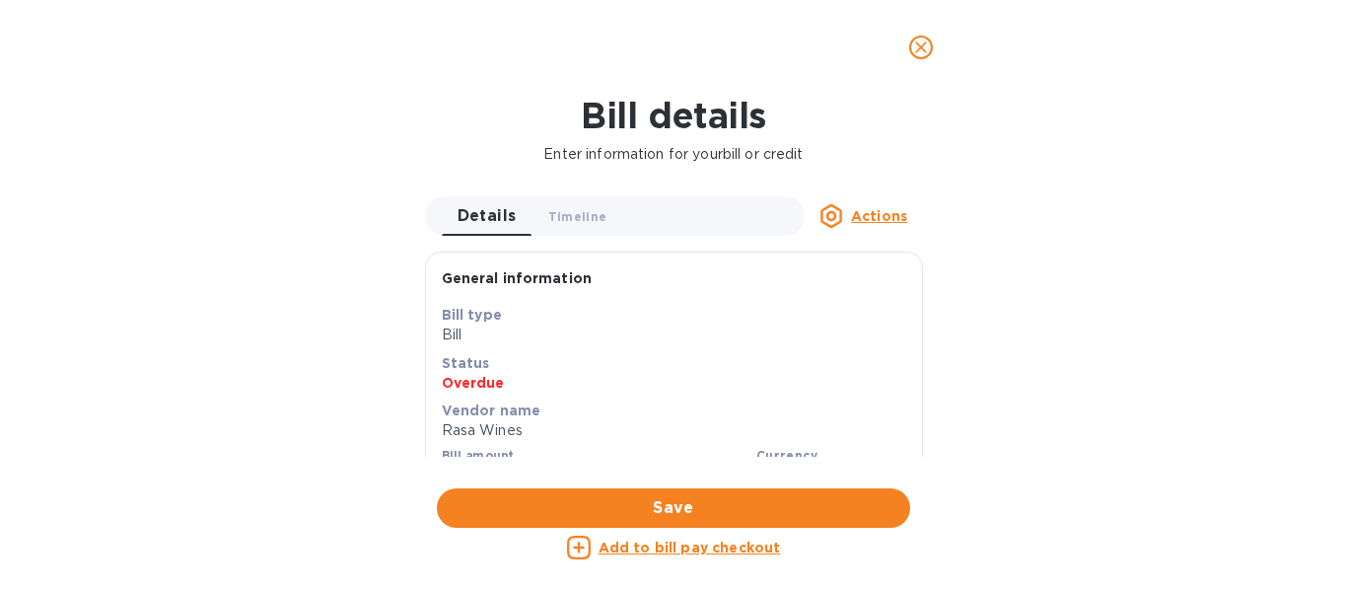
click at [932, 56] on span "close" at bounding box center [921, 48] width 24 height 24
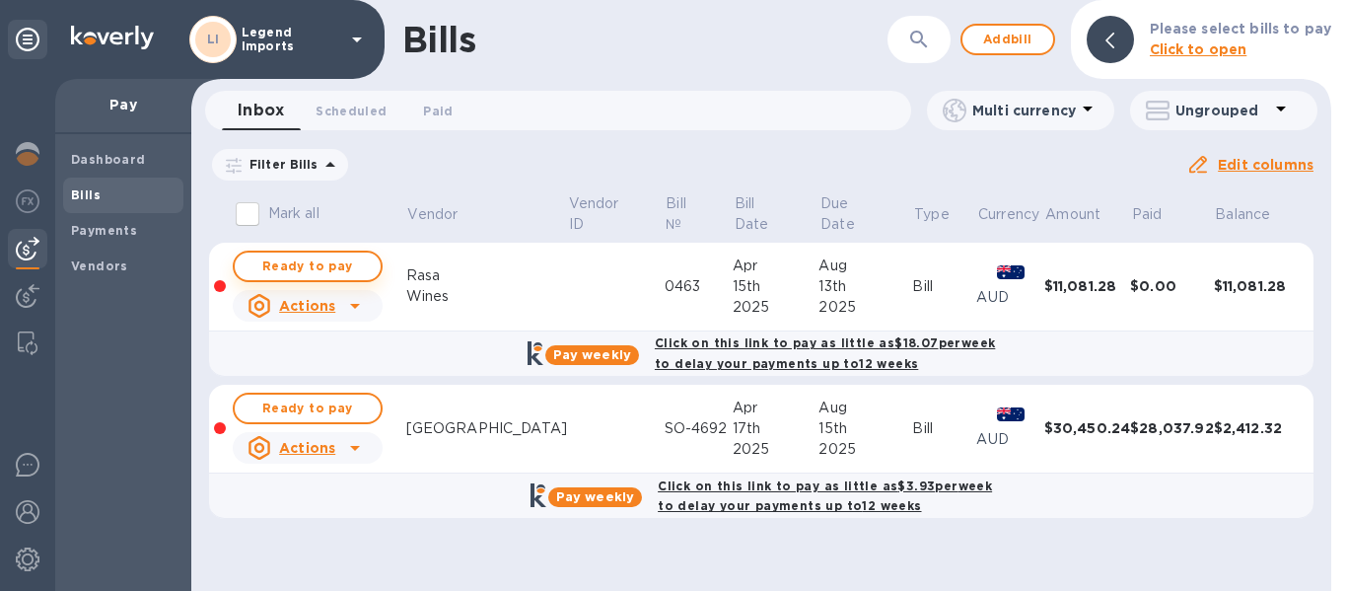
click at [357, 257] on span "Ready to pay" at bounding box center [308, 266] width 114 height 24
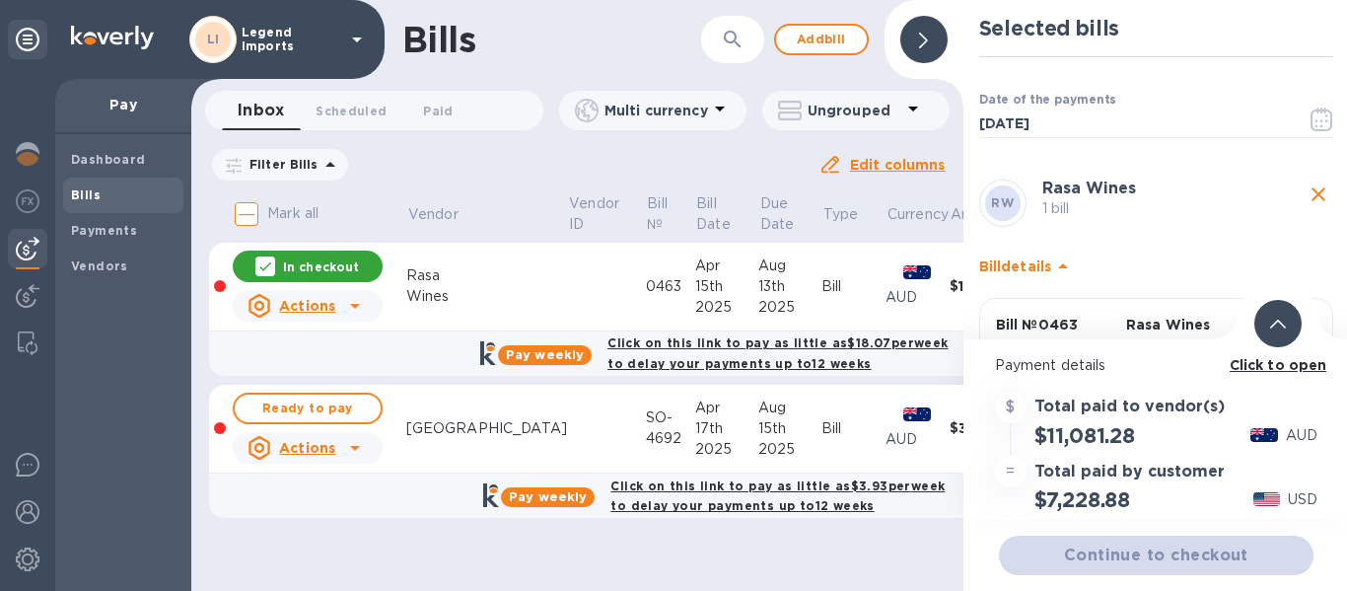
click at [1272, 359] on b "Click to open" at bounding box center [1279, 365] width 98 height 16
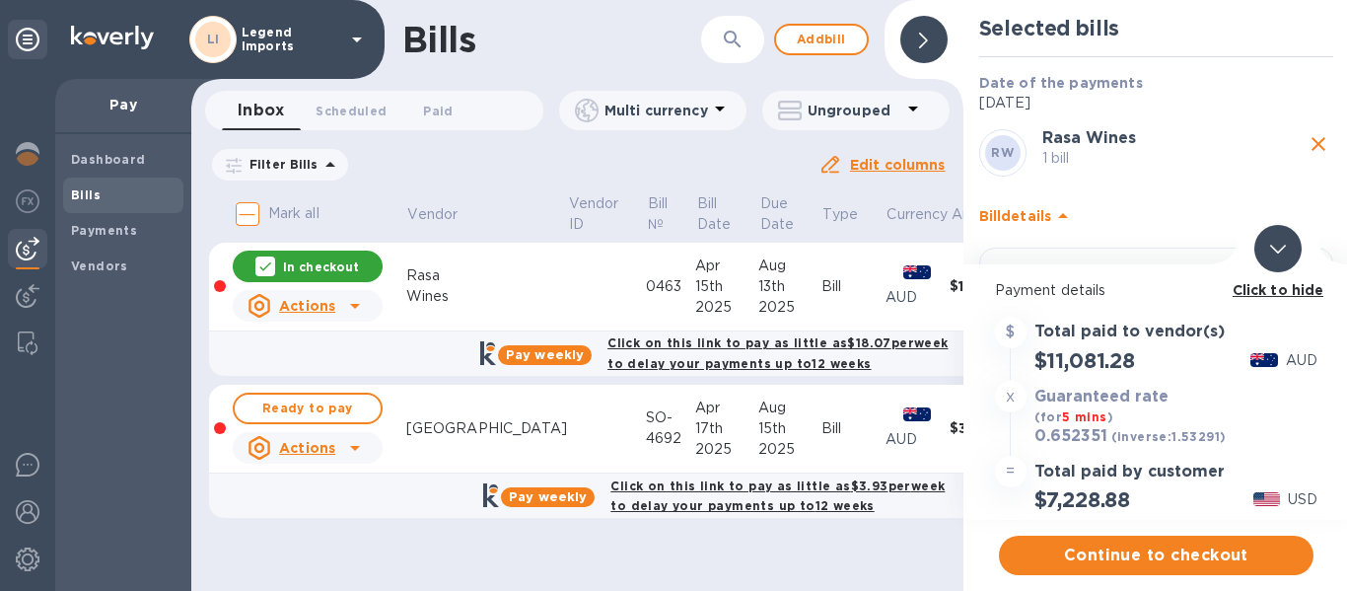
click at [1128, 418] on div "Guaranteed rate (for 5 mins )" at bounding box center [1102, 407] width 142 height 47
click at [1129, 557] on span "Continue to checkout" at bounding box center [1156, 555] width 283 height 24
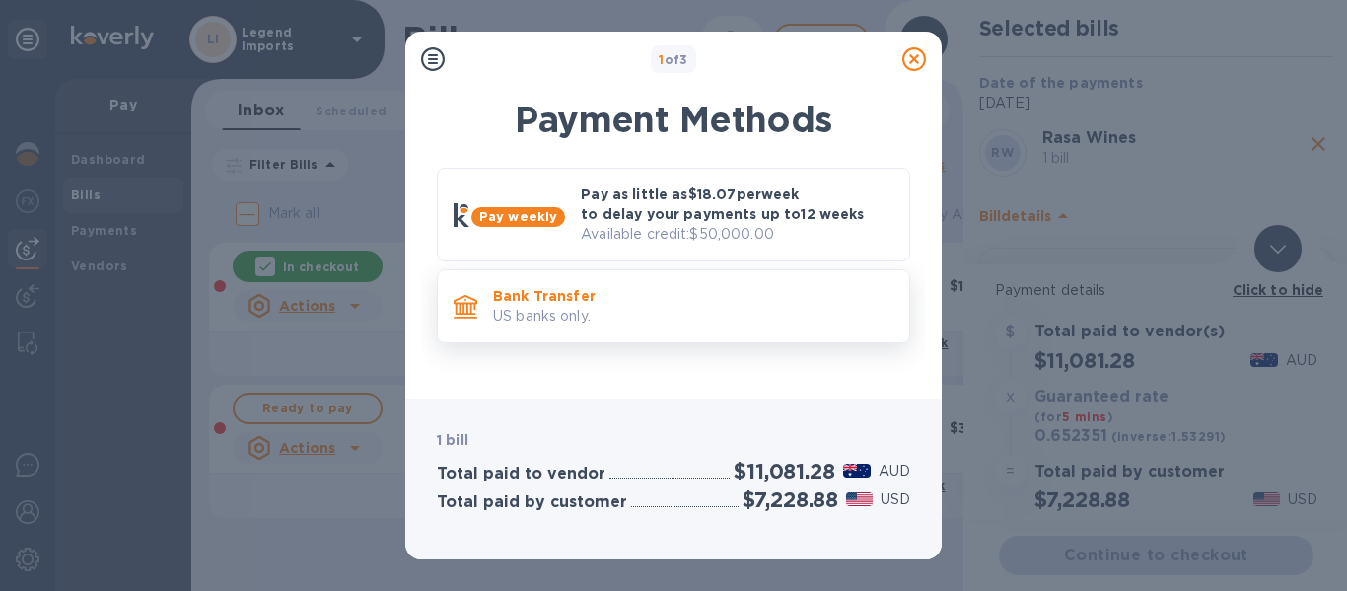
click at [668, 320] on p "US banks only." at bounding box center [693, 316] width 400 height 21
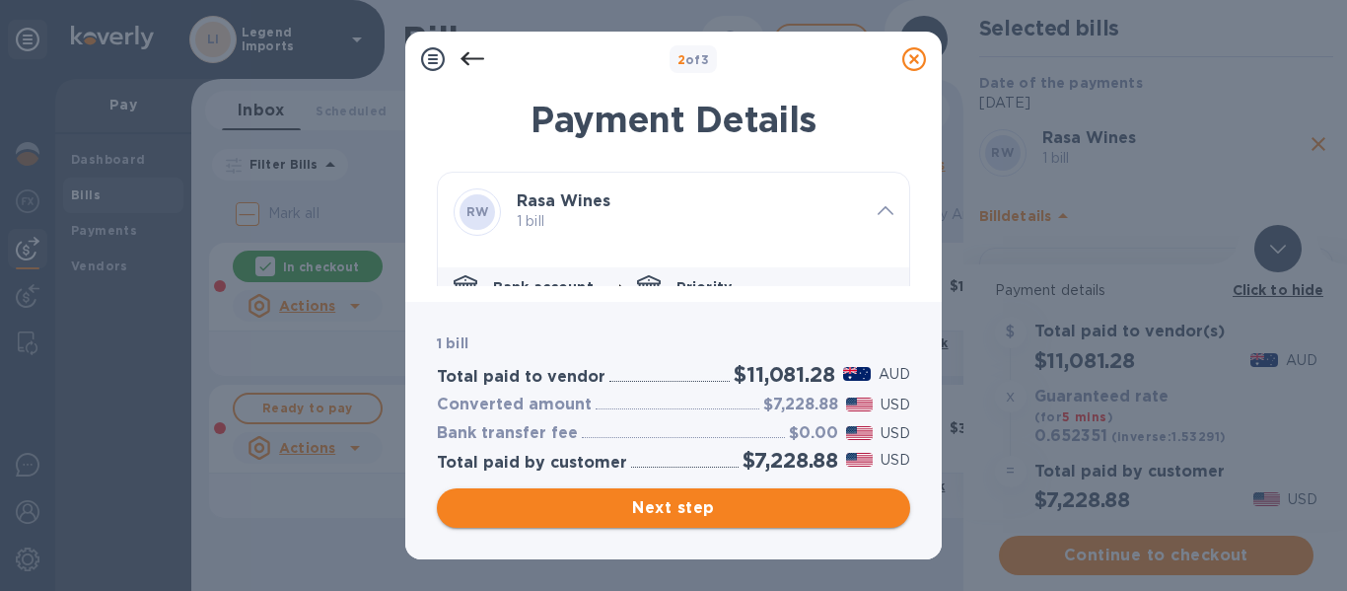
click at [661, 514] on span "Next step" at bounding box center [674, 508] width 442 height 24
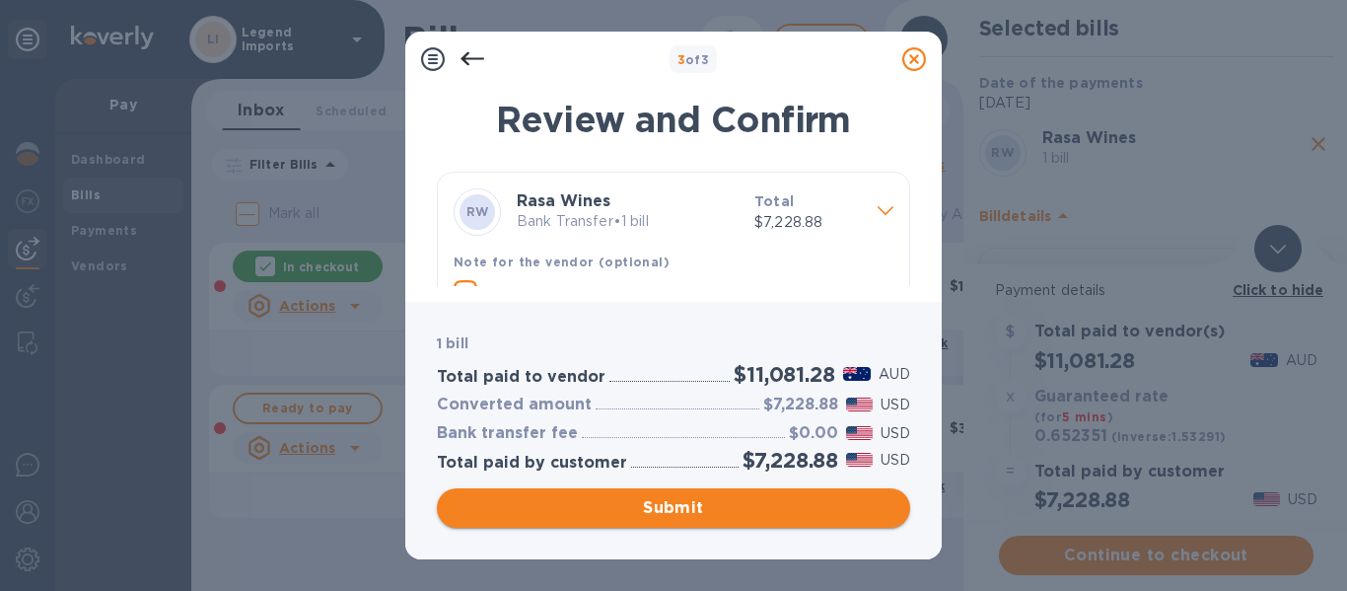
click at [668, 493] on button "Submit" at bounding box center [673, 507] width 473 height 39
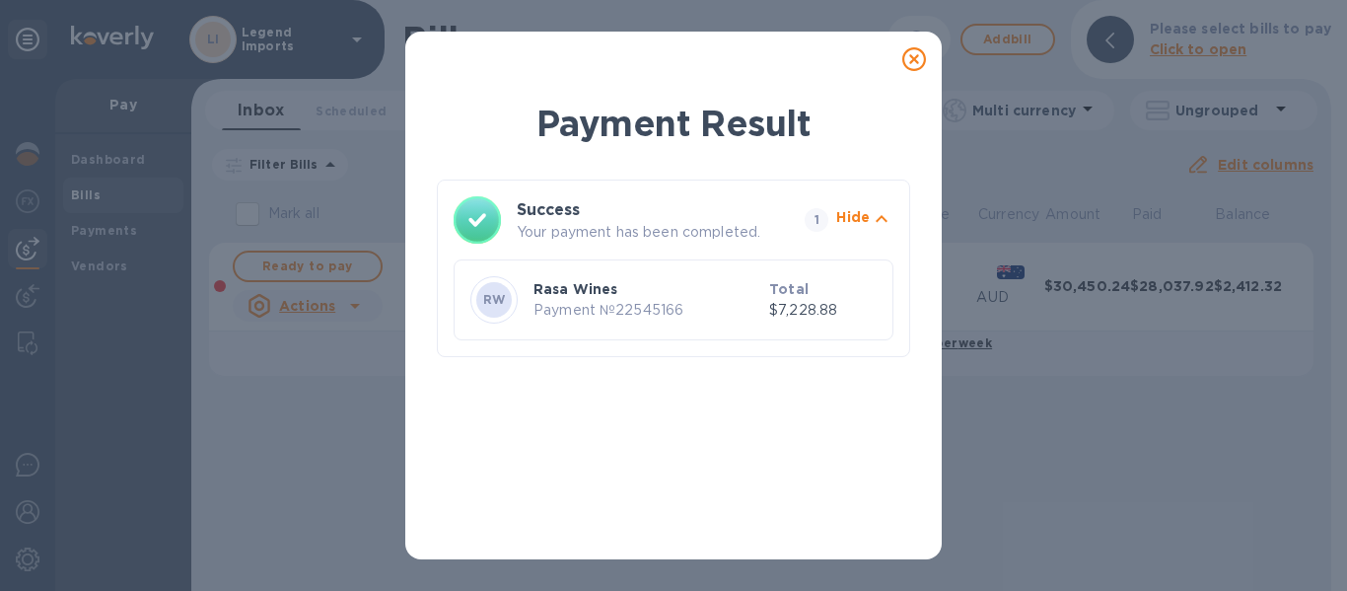
click at [914, 67] on icon at bounding box center [915, 59] width 24 height 24
